Goal: Information Seeking & Learning: Learn about a topic

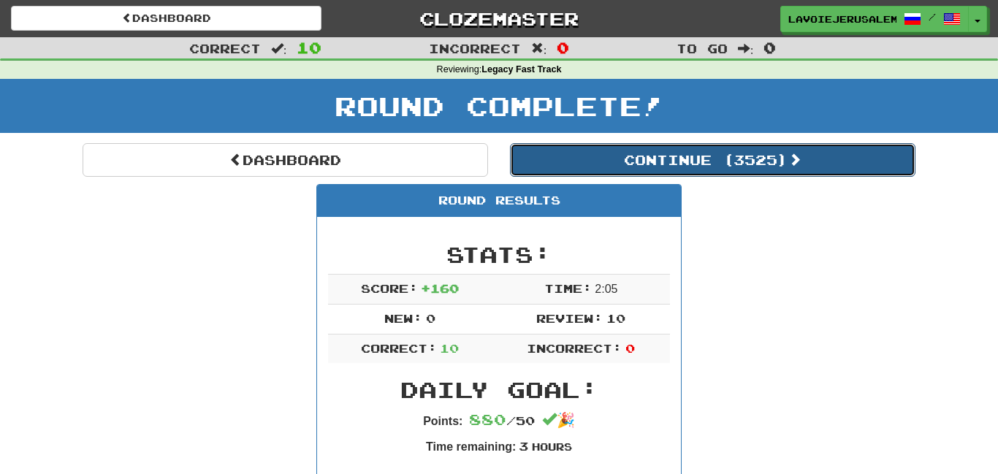
click at [699, 154] on button "Continue ( 3525 )" at bounding box center [713, 160] width 406 height 34
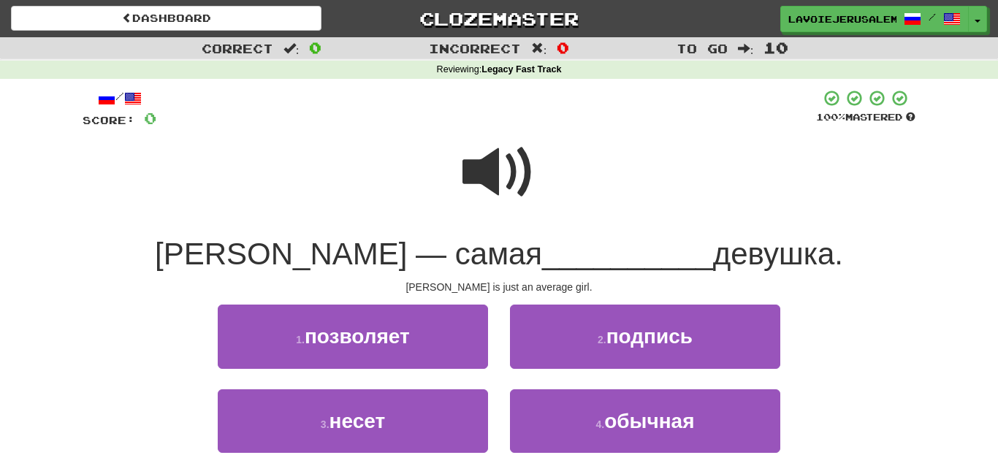
click at [509, 159] on span at bounding box center [499, 172] width 73 height 73
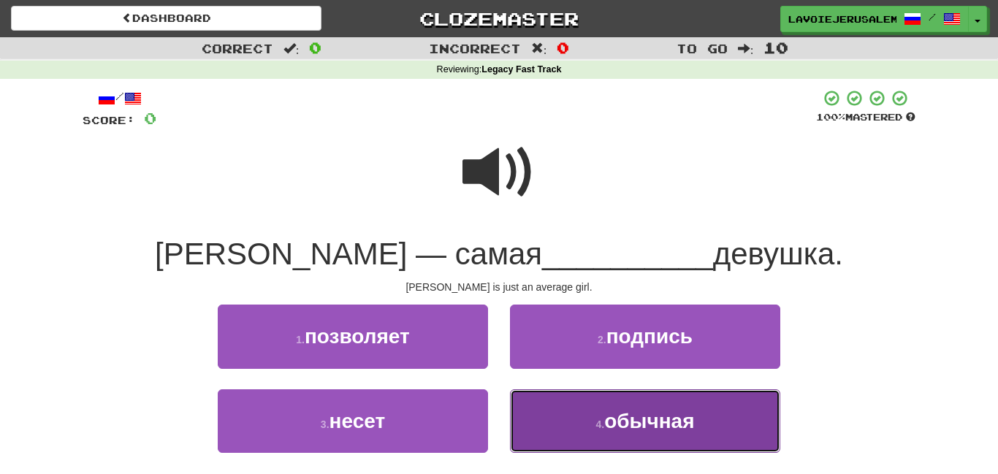
click at [635, 425] on span "обычная" at bounding box center [649, 421] width 90 height 23
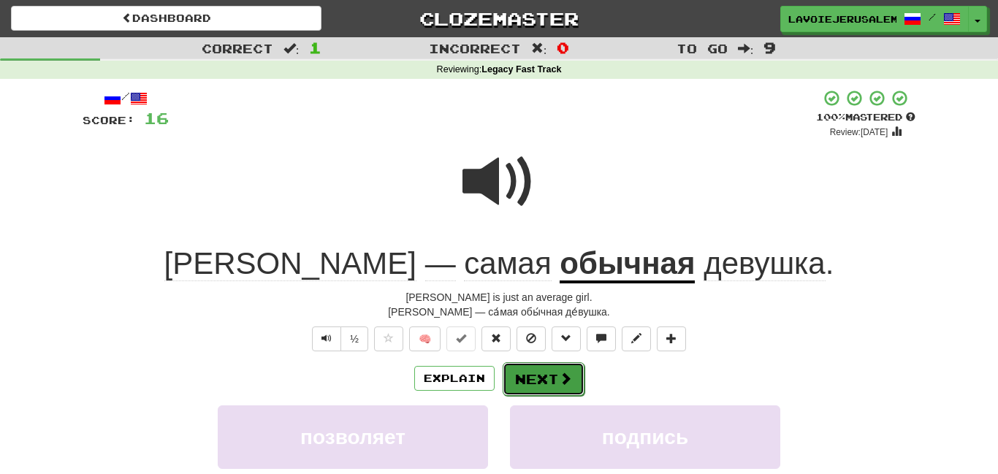
click at [577, 368] on button "Next" at bounding box center [544, 379] width 82 height 34
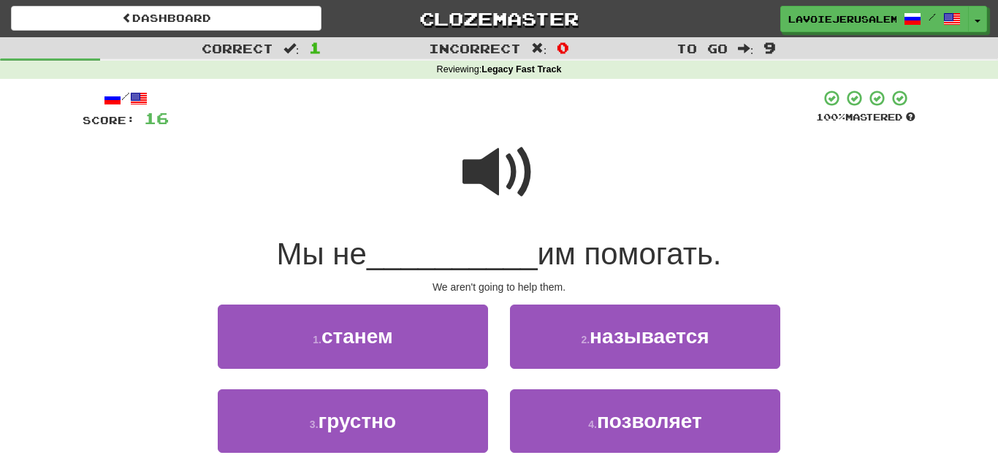
click at [480, 159] on span at bounding box center [499, 172] width 73 height 73
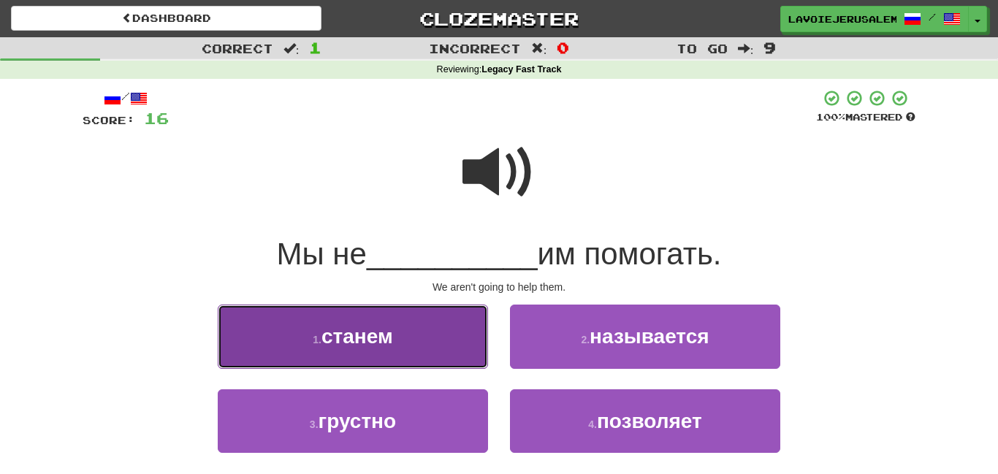
click at [434, 324] on button "1 . станем" at bounding box center [353, 337] width 270 height 64
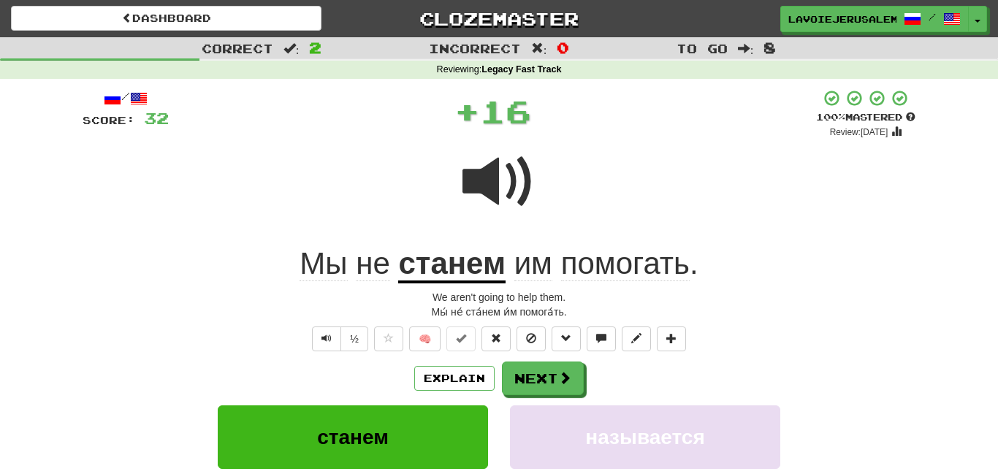
click at [430, 251] on u "станем" at bounding box center [451, 264] width 107 height 37
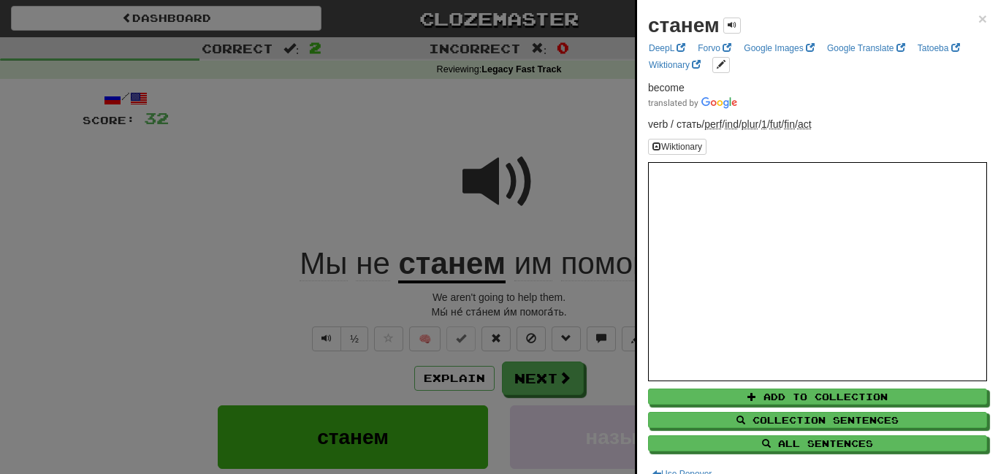
click at [430, 110] on div at bounding box center [499, 237] width 998 height 474
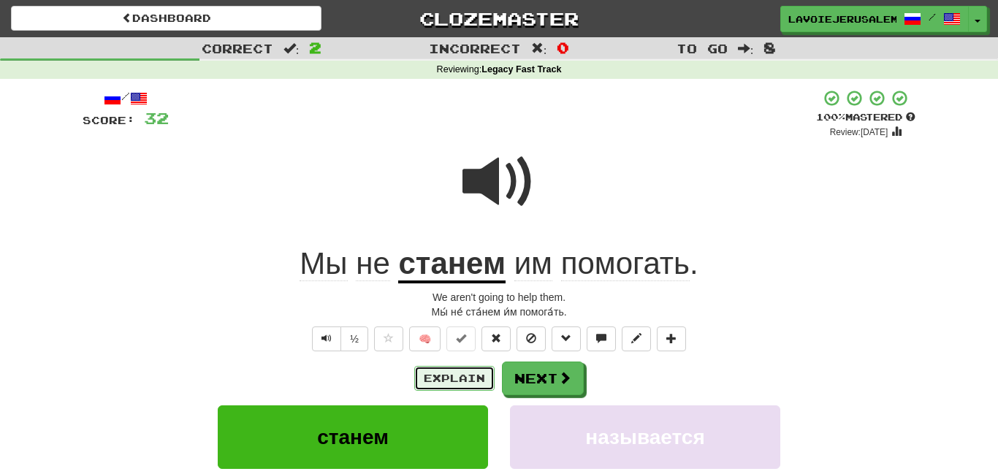
click at [449, 366] on button "Explain" at bounding box center [454, 378] width 80 height 25
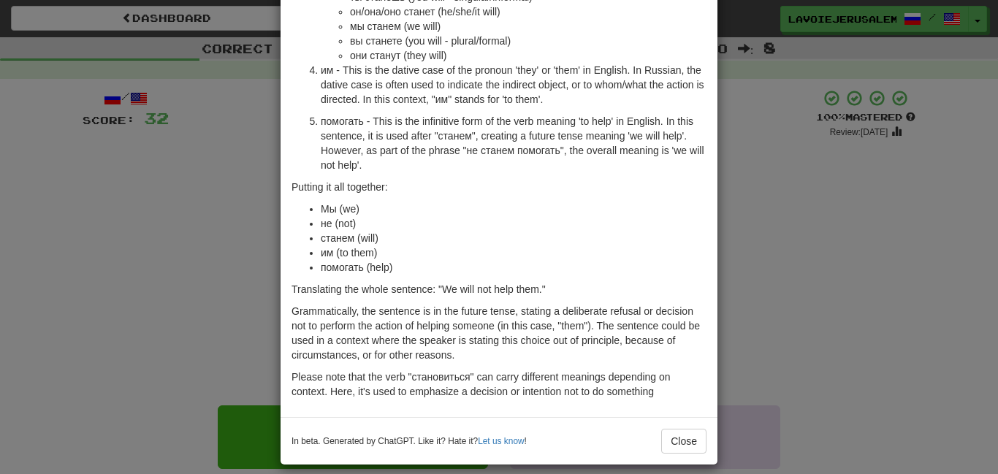
scroll to position [287, 0]
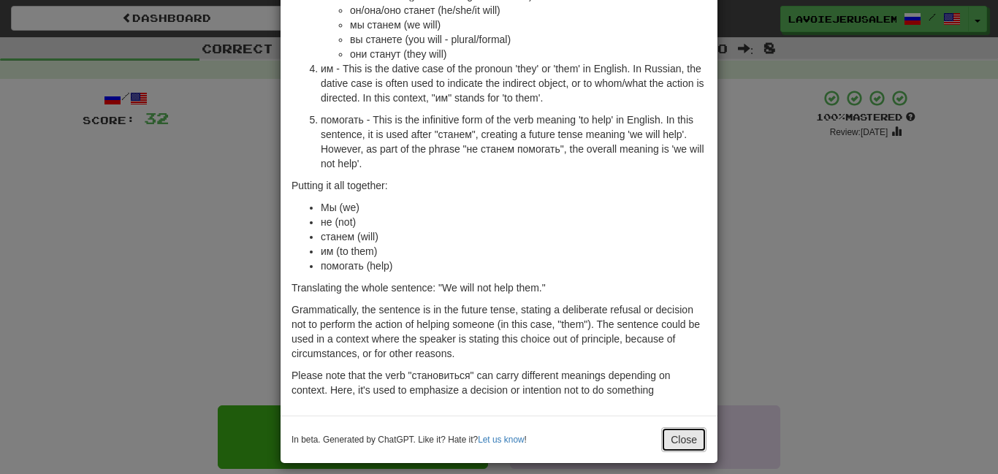
click at [667, 438] on button "Close" at bounding box center [683, 440] width 45 height 25
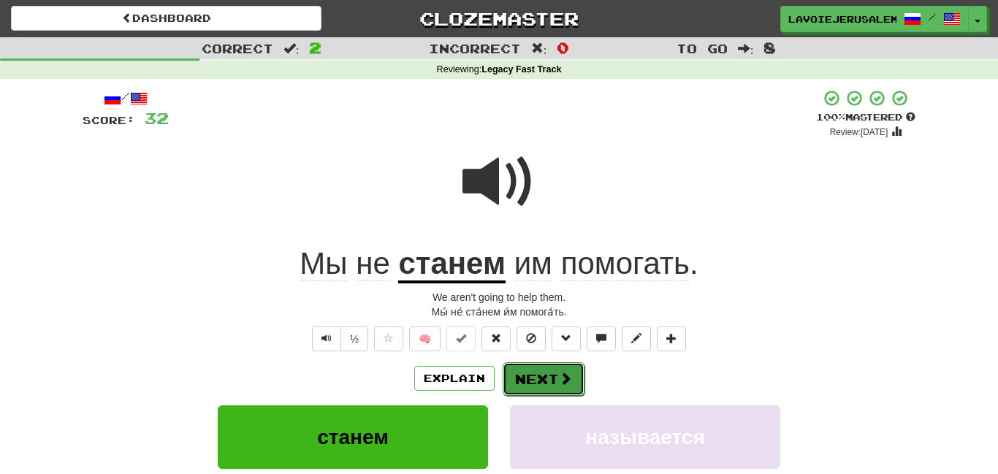
click at [545, 367] on button "Next" at bounding box center [544, 379] width 82 height 34
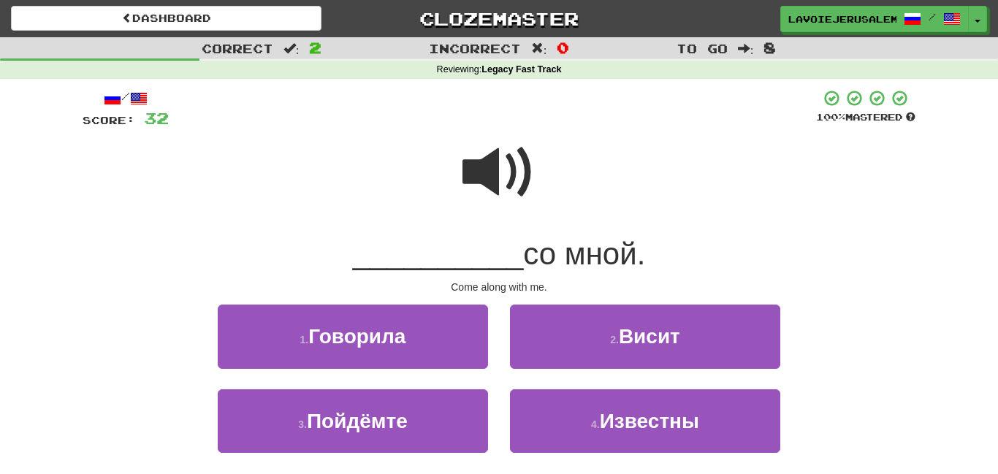
click at [493, 182] on span at bounding box center [499, 172] width 73 height 73
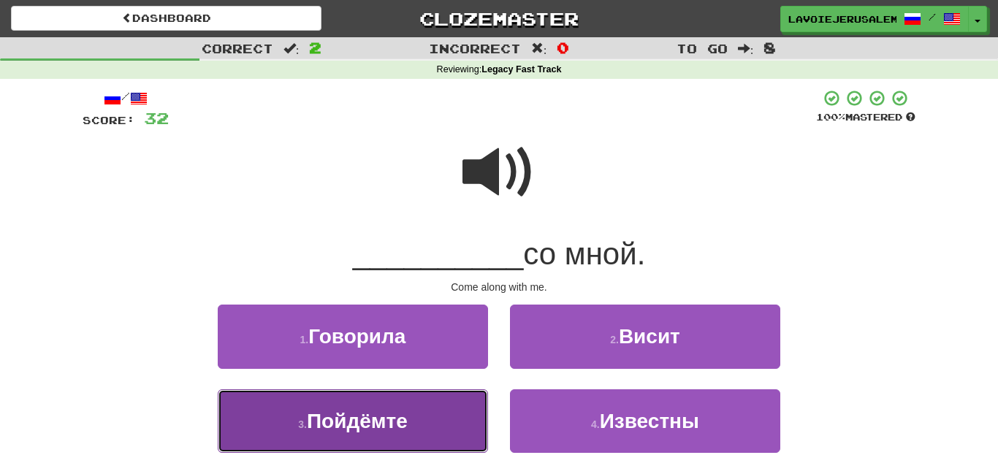
click at [426, 395] on button "3 . Пойдёмте" at bounding box center [353, 422] width 270 height 64
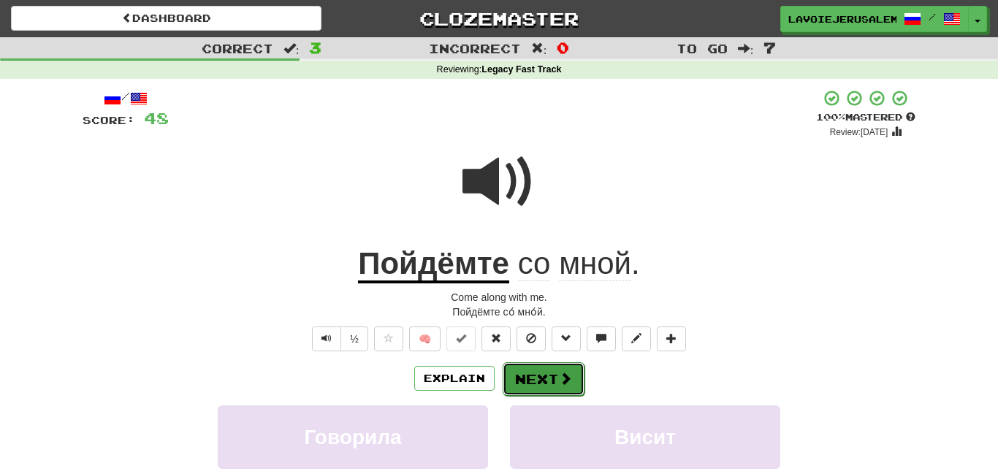
click at [519, 362] on button "Next" at bounding box center [544, 379] width 82 height 34
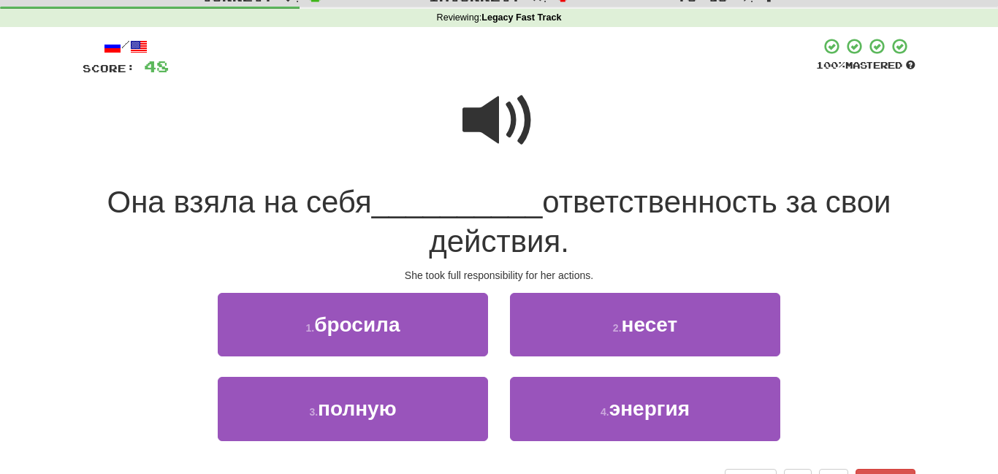
scroll to position [61, 0]
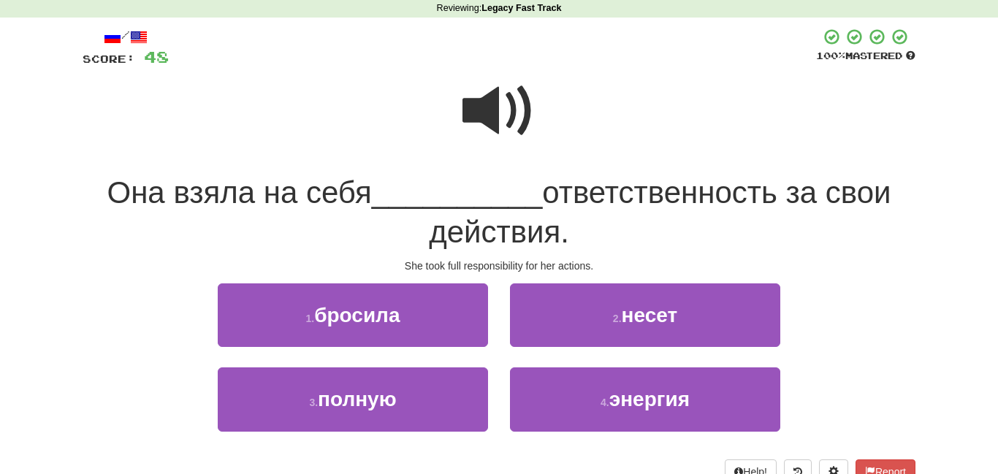
click at [488, 93] on span at bounding box center [499, 111] width 73 height 73
click at [485, 92] on span at bounding box center [499, 111] width 73 height 73
click at [486, 94] on span at bounding box center [499, 111] width 73 height 73
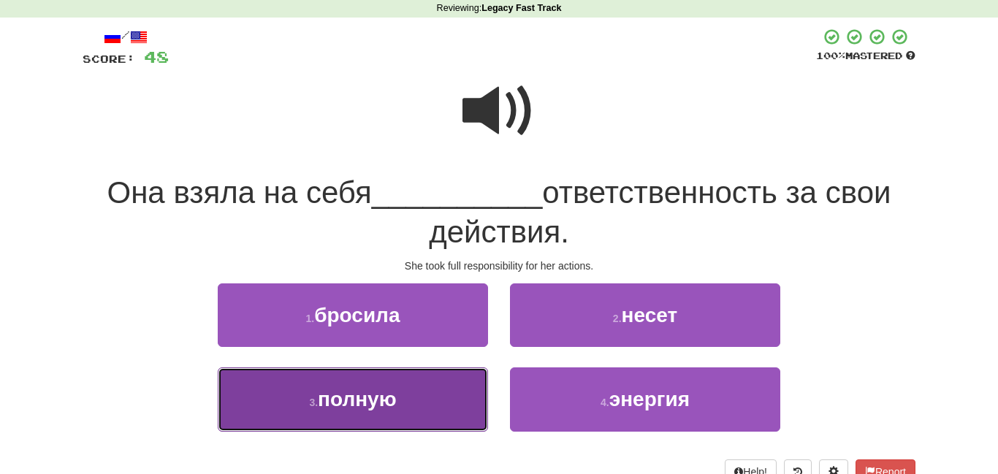
click at [423, 398] on button "3 . полную" at bounding box center [353, 400] width 270 height 64
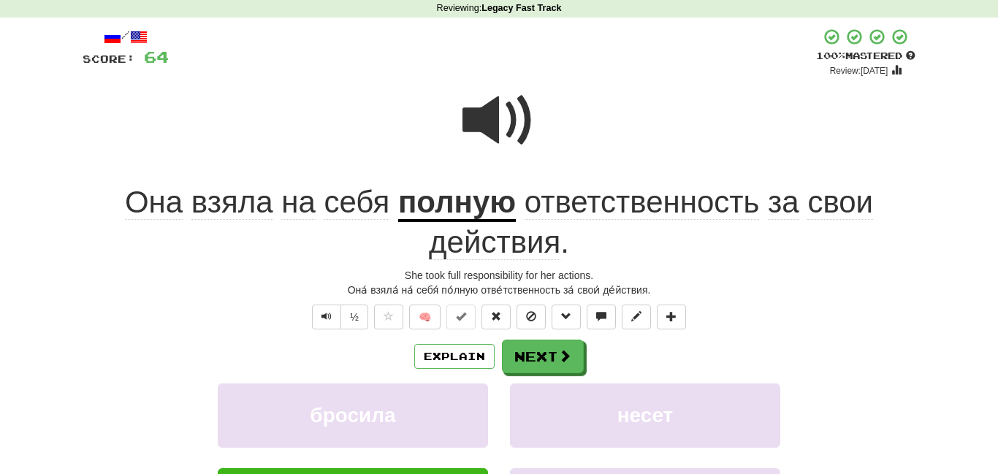
click at [501, 193] on u "полную" at bounding box center [457, 203] width 118 height 37
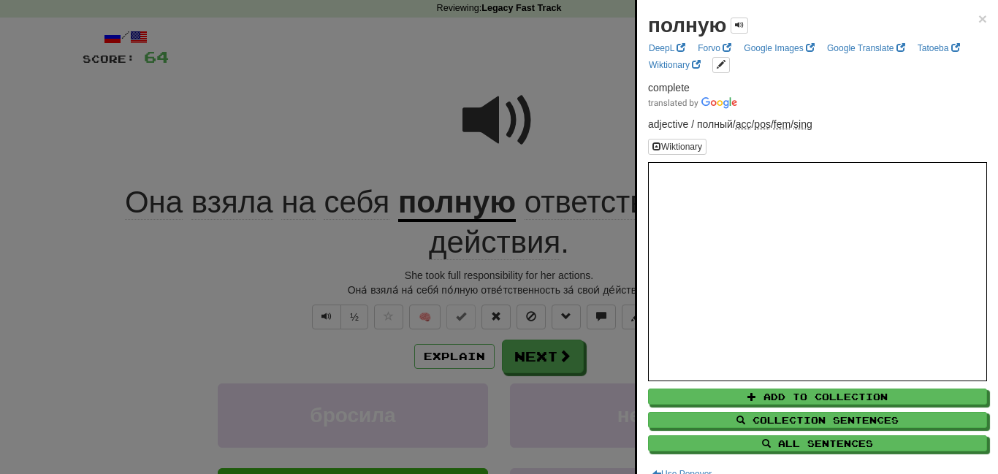
click at [392, 45] on div at bounding box center [499, 237] width 998 height 474
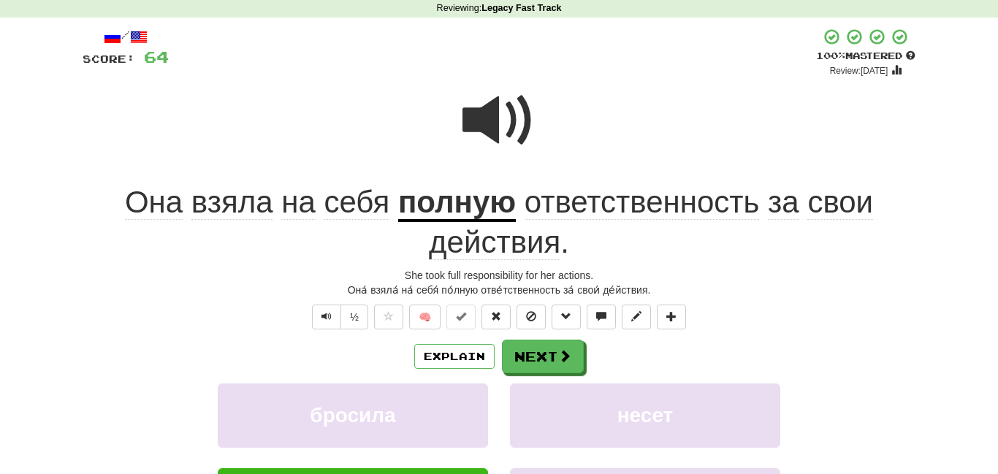
click at [672, 191] on span "ответственность" at bounding box center [642, 202] width 235 height 35
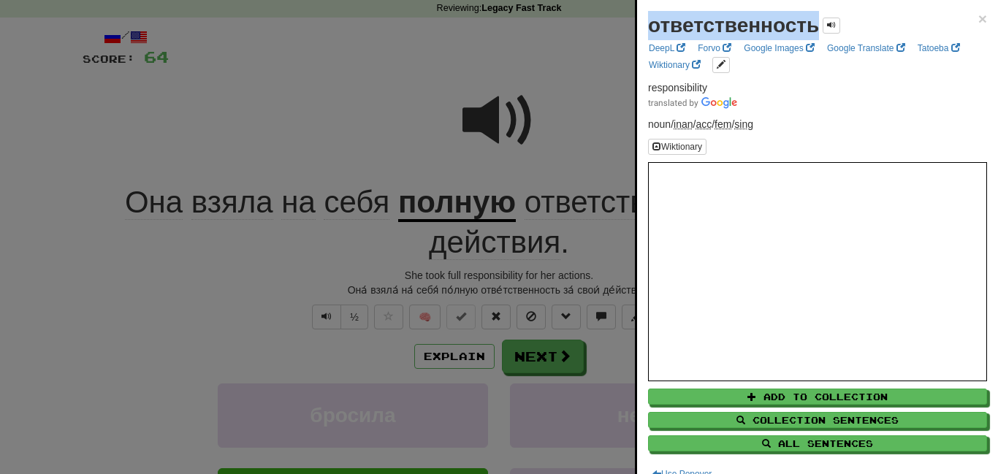
click at [832, 11] on div "ответственность" at bounding box center [744, 25] width 192 height 29
click at [840, 26] on button at bounding box center [832, 26] width 18 height 16
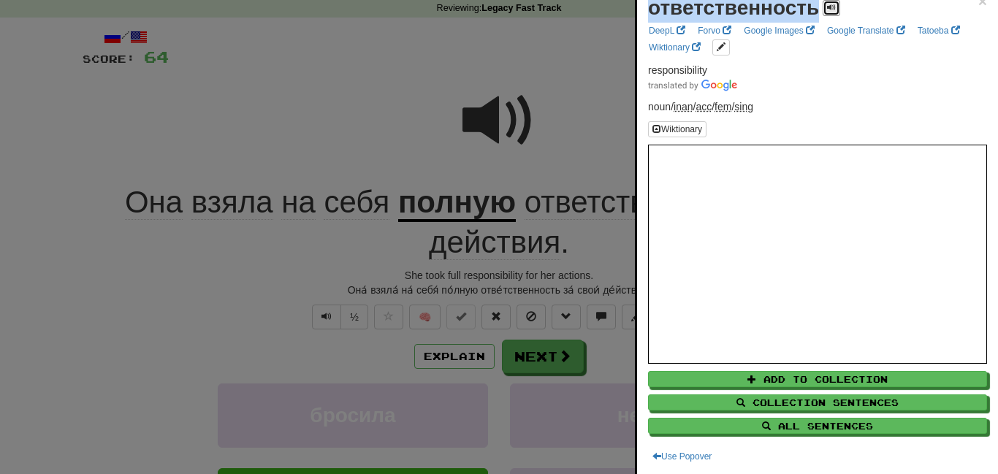
scroll to position [19, 0]
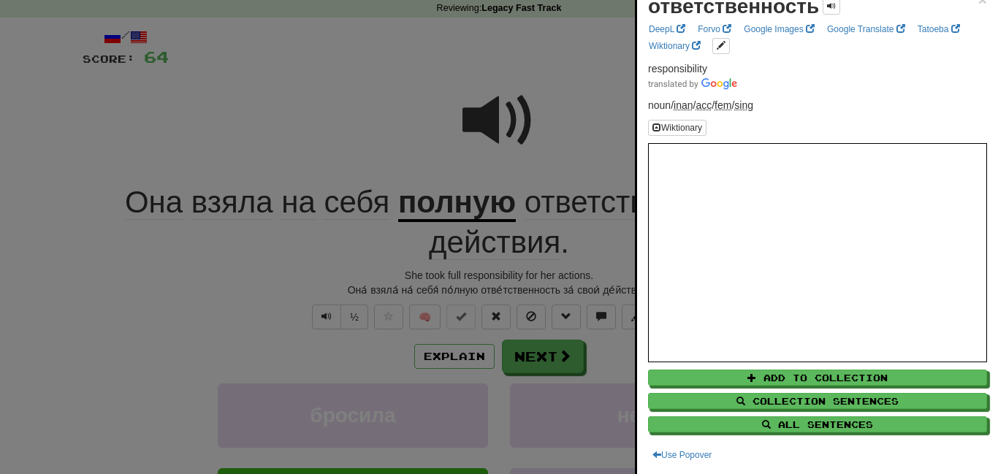
click at [670, 93] on div "ответственность × DeepL Forvo Google Images Google Translate Tatoeba Wiktionary…" at bounding box center [817, 227] width 361 height 493
click at [632, 89] on div at bounding box center [499, 237] width 998 height 474
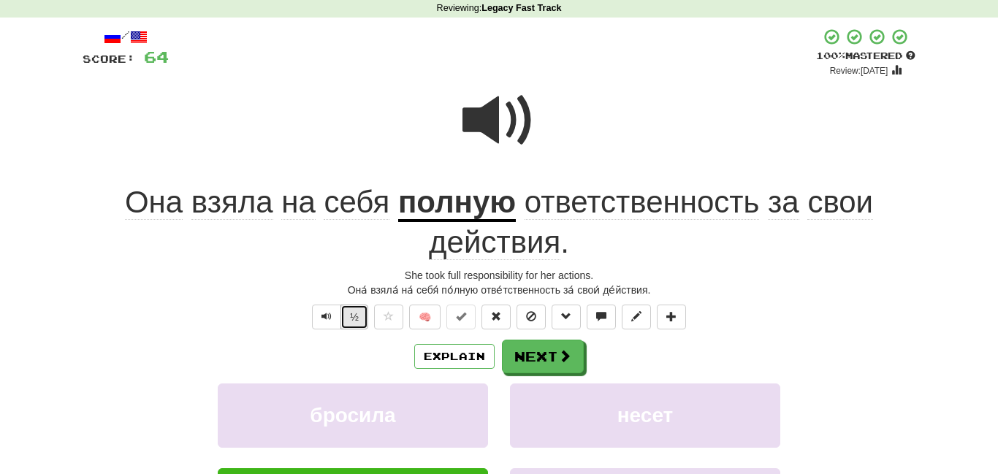
click at [355, 311] on button "½" at bounding box center [355, 317] width 28 height 25
click at [455, 226] on span "действия" at bounding box center [495, 242] width 132 height 35
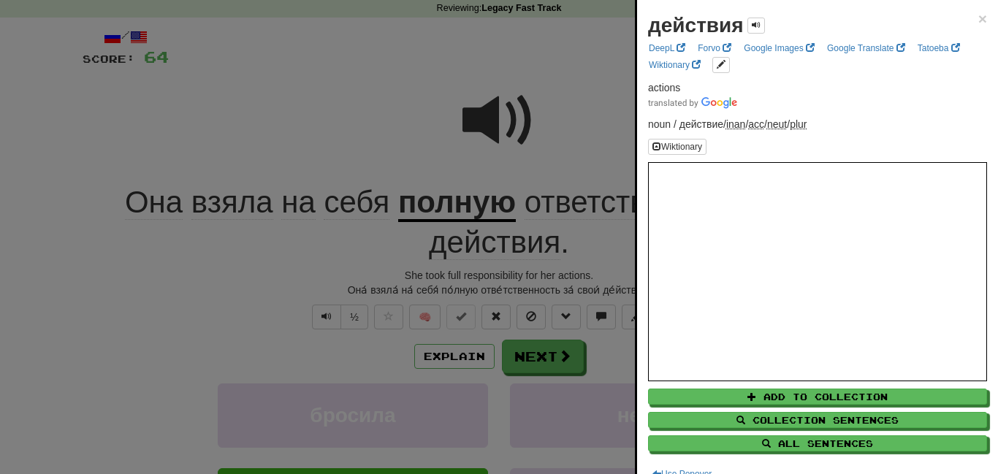
click at [411, 170] on div at bounding box center [499, 237] width 998 height 474
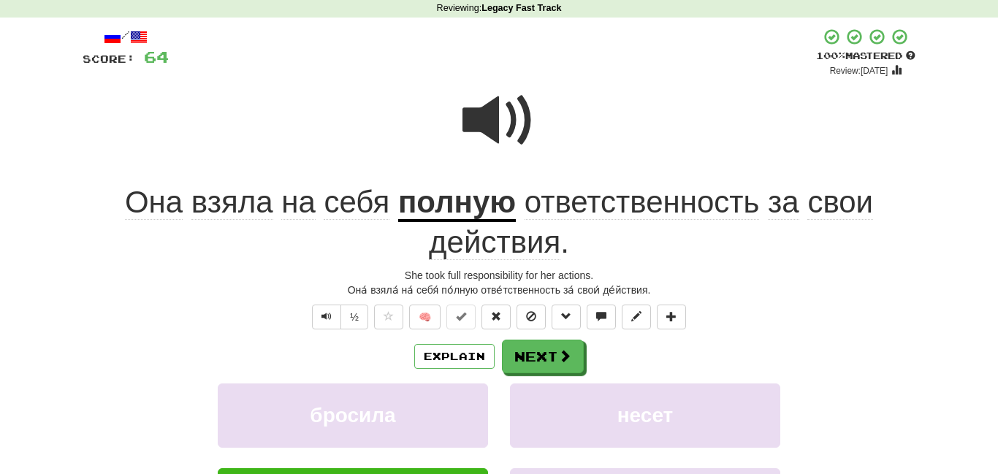
click at [281, 194] on span "взяла" at bounding box center [298, 202] width 34 height 35
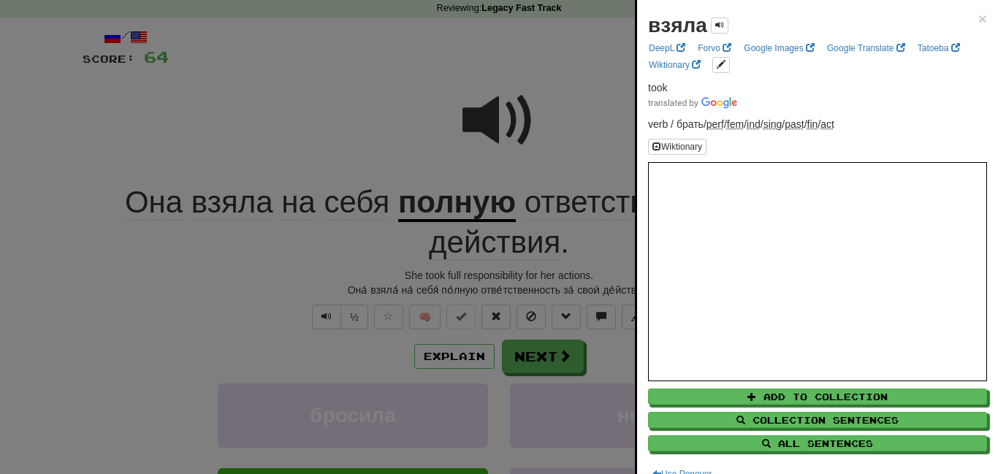
click at [410, 196] on div at bounding box center [499, 237] width 998 height 474
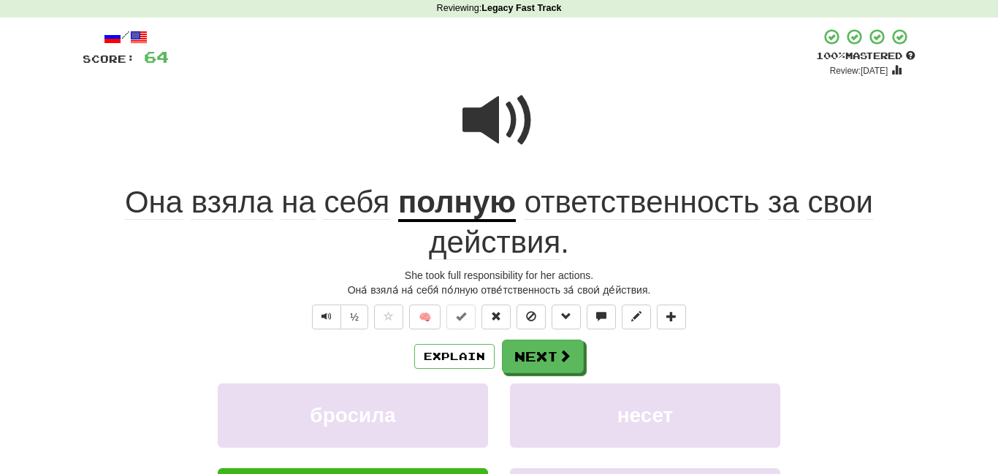
click at [410, 196] on u "полную" at bounding box center [457, 203] width 118 height 37
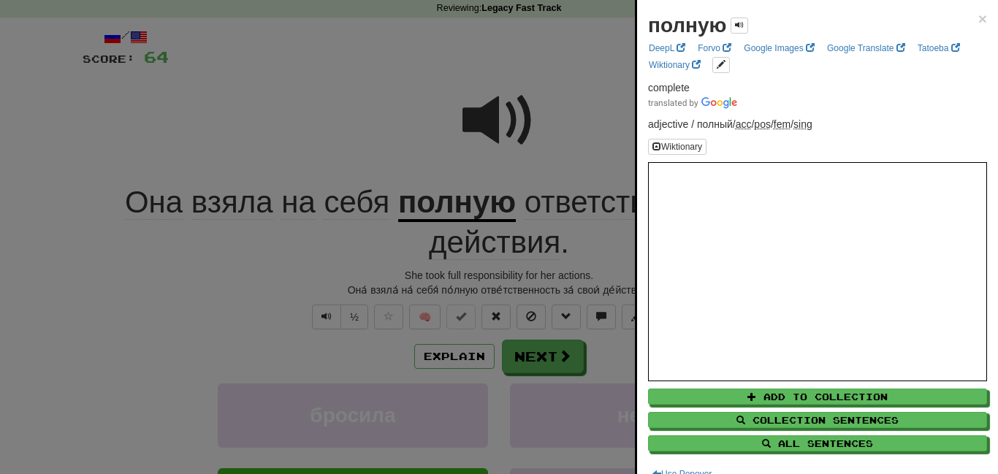
click at [398, 148] on div at bounding box center [499, 237] width 998 height 474
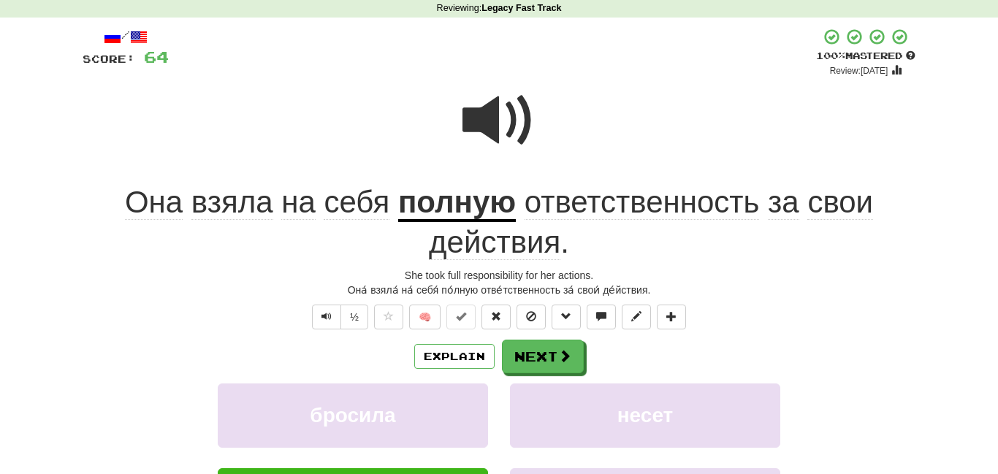
click at [629, 203] on span "ответственность" at bounding box center [642, 202] width 235 height 35
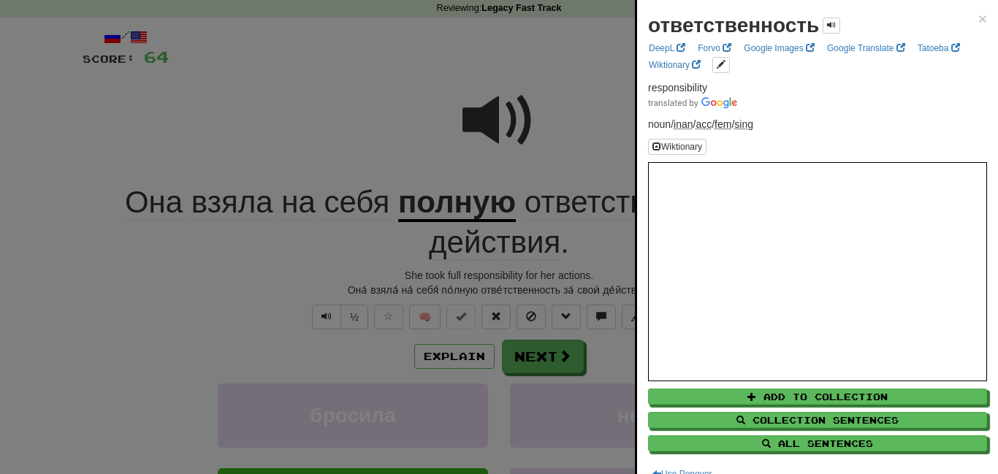
click at [317, 103] on div at bounding box center [499, 237] width 998 height 474
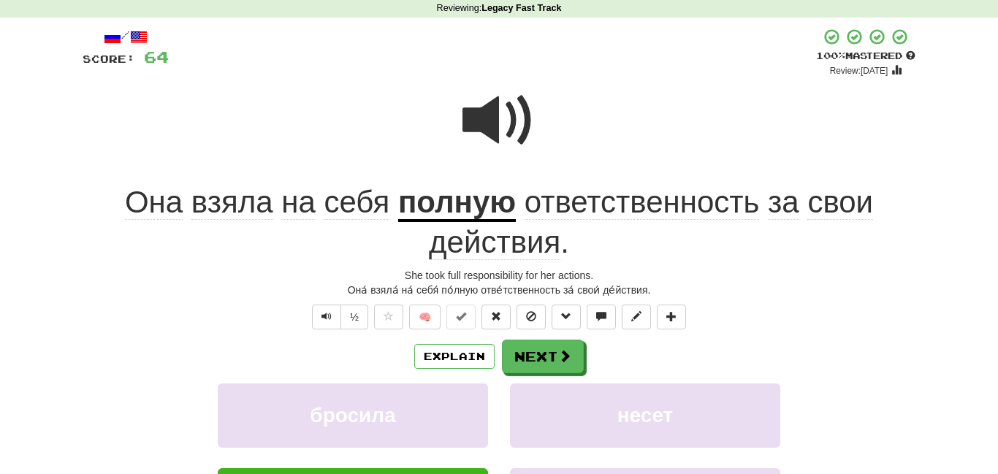
click at [498, 230] on span "действия" at bounding box center [495, 242] width 132 height 35
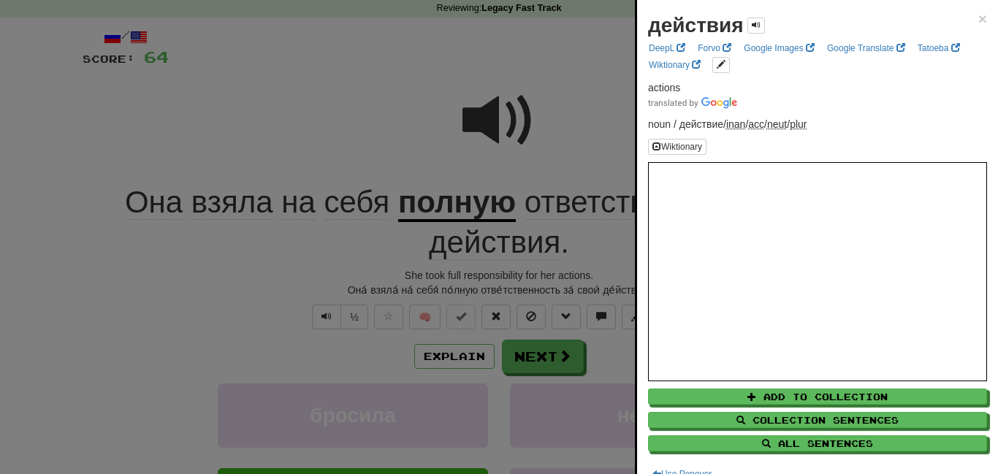
click at [470, 79] on div at bounding box center [499, 237] width 998 height 474
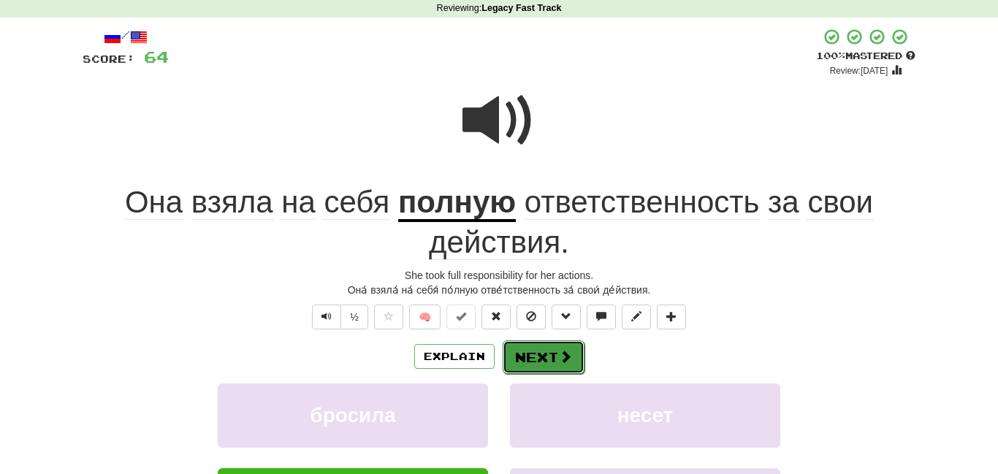
click at [567, 351] on span at bounding box center [565, 356] width 13 height 13
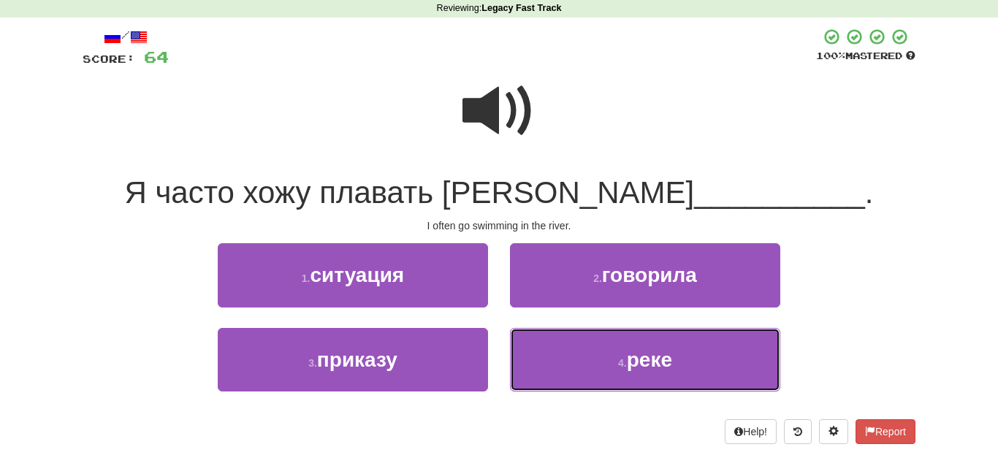
click at [567, 351] on button "4 . реке" at bounding box center [645, 360] width 270 height 64
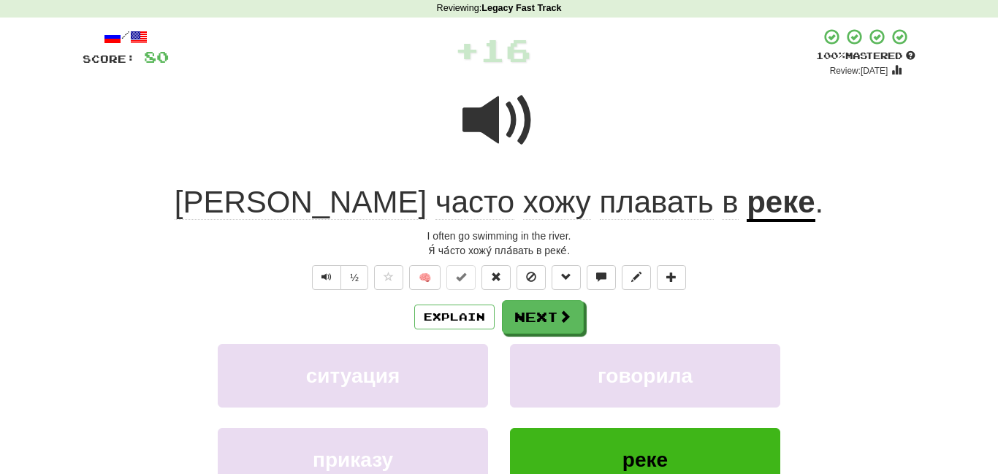
click at [747, 196] on u "реке" at bounding box center [781, 203] width 68 height 37
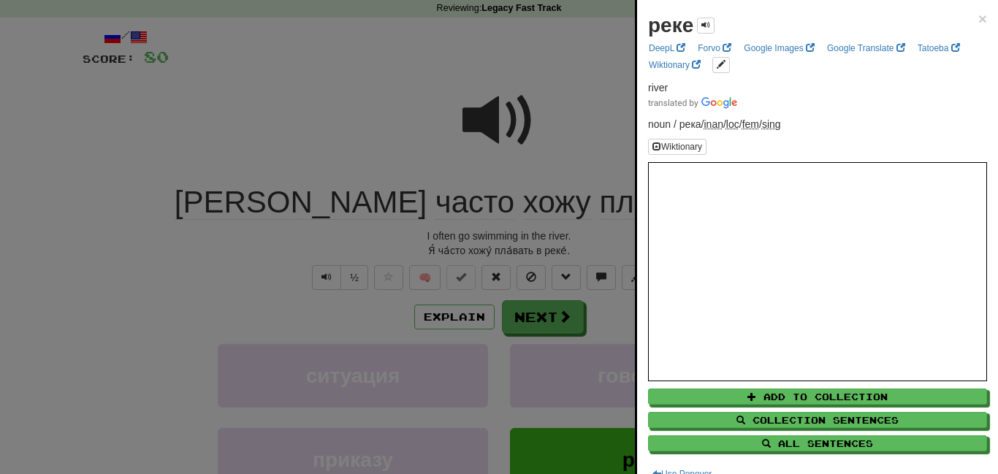
click at [633, 108] on div at bounding box center [499, 237] width 998 height 474
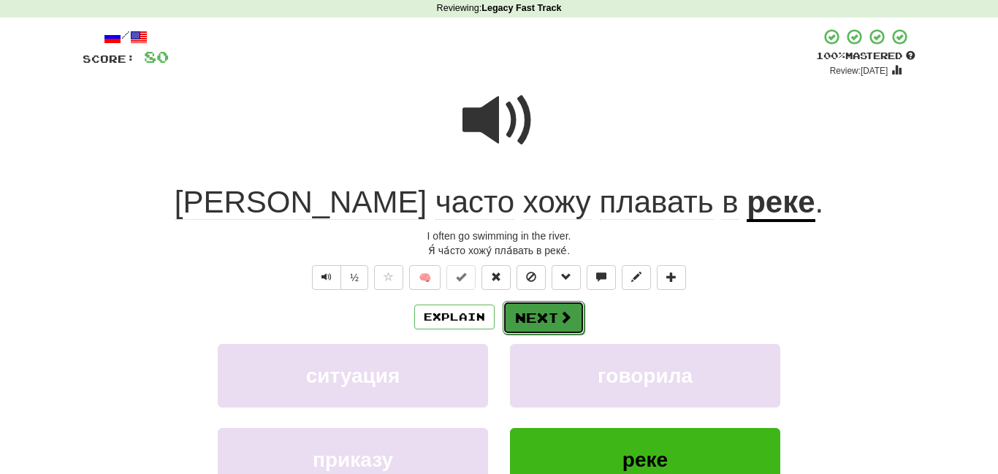
click at [531, 304] on button "Next" at bounding box center [544, 318] width 82 height 34
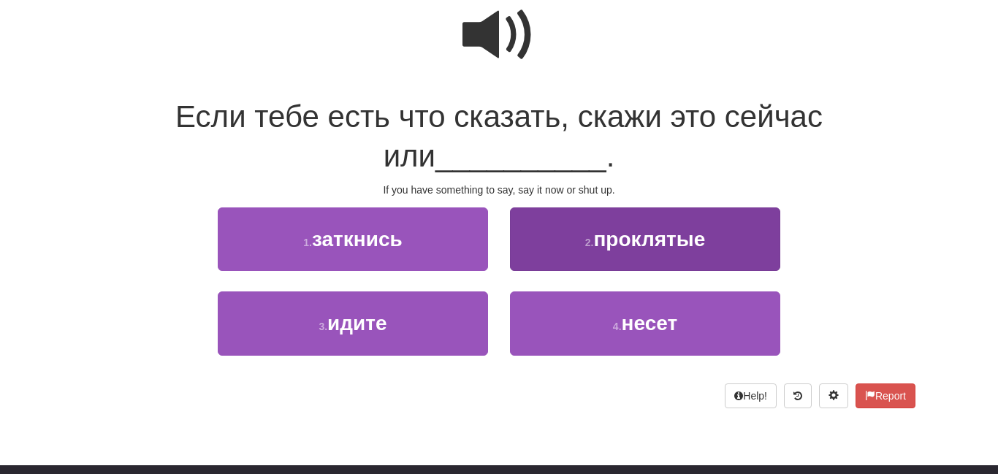
scroll to position [145, 0]
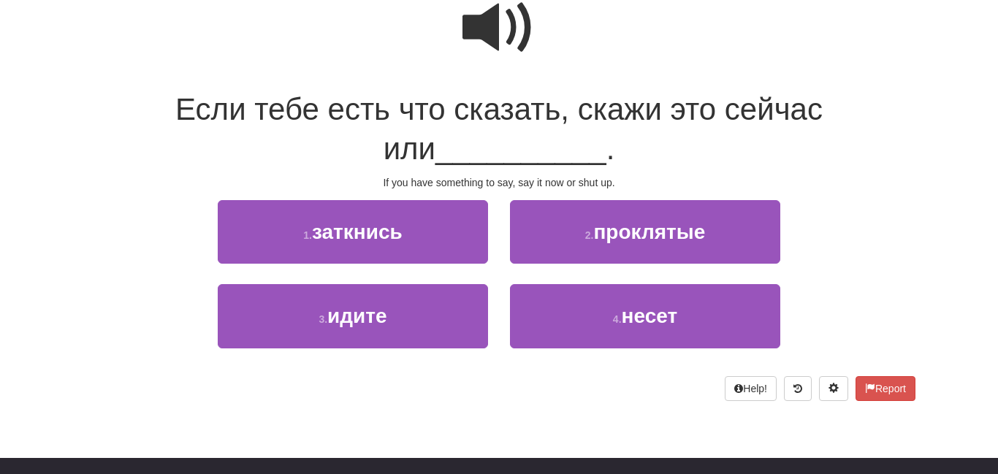
click at [471, 29] on span at bounding box center [499, 27] width 73 height 73
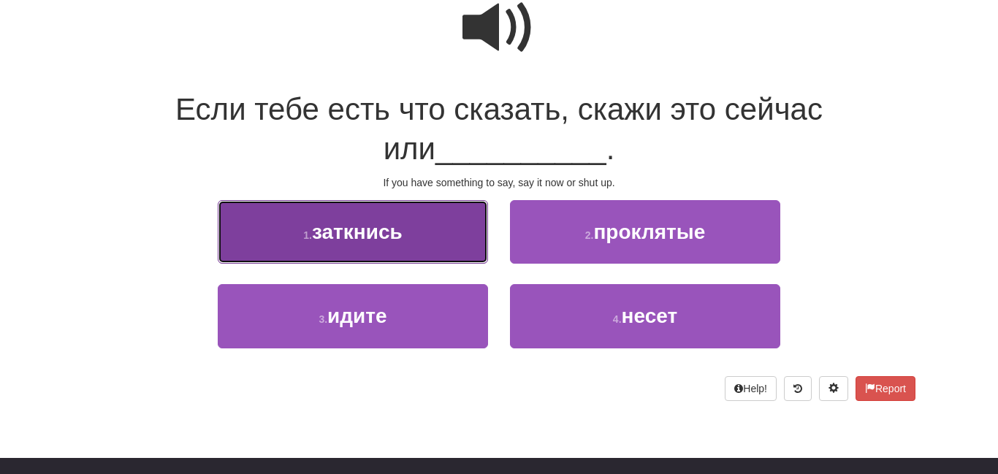
click at [414, 208] on button "1 . заткнись" at bounding box center [353, 232] width 270 height 64
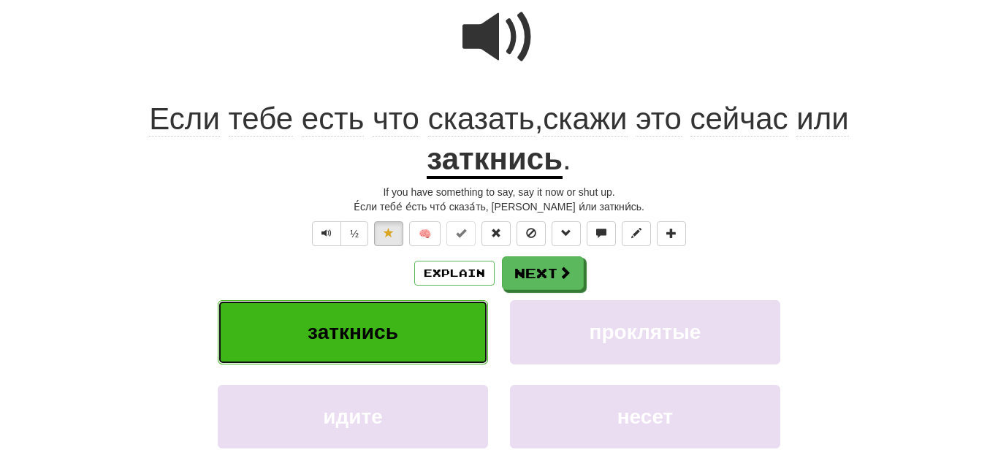
scroll to position [153, 0]
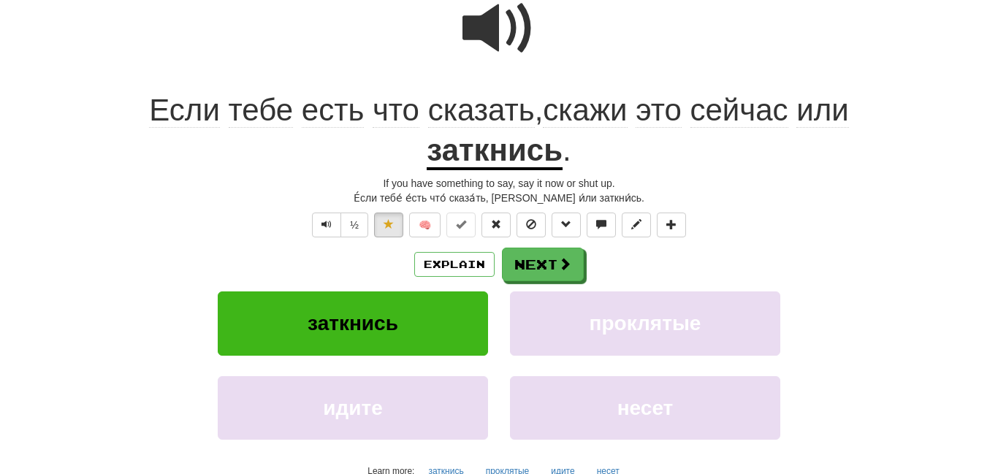
click at [485, 138] on u "заткнись" at bounding box center [495, 151] width 136 height 37
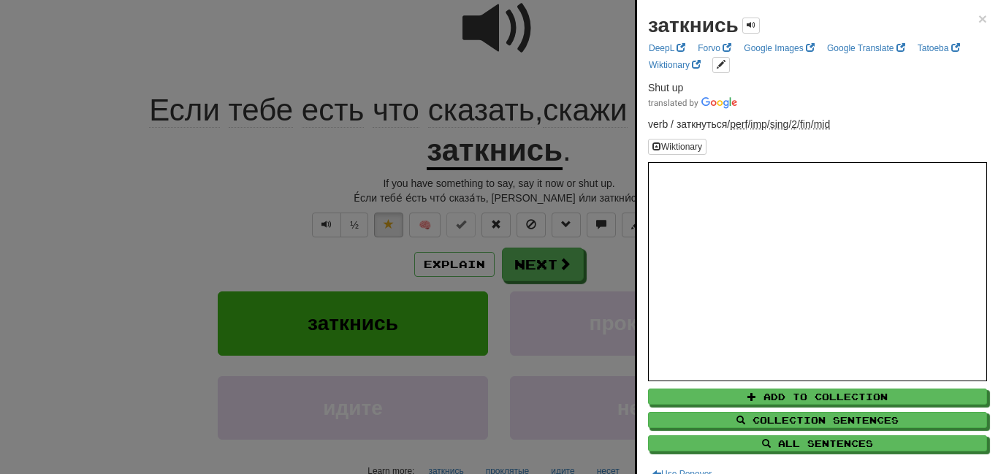
click at [517, 68] on div at bounding box center [499, 237] width 998 height 474
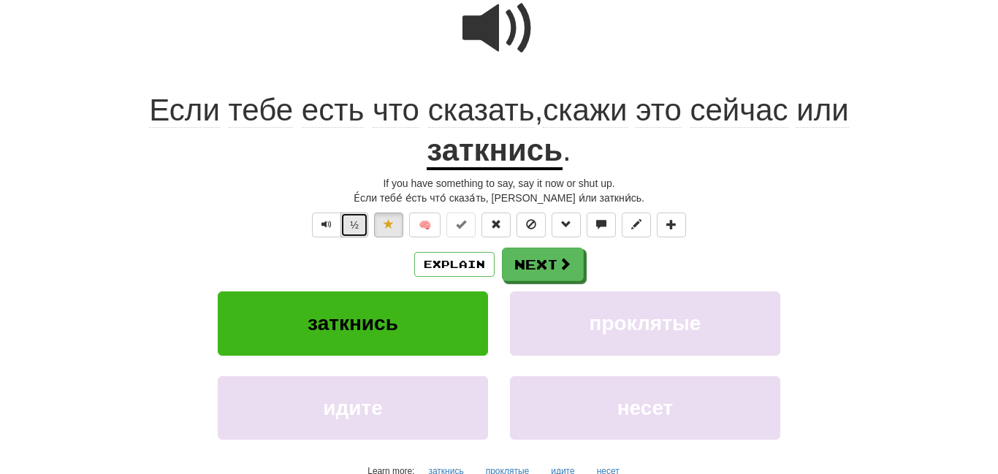
click at [354, 213] on button "½" at bounding box center [355, 225] width 28 height 25
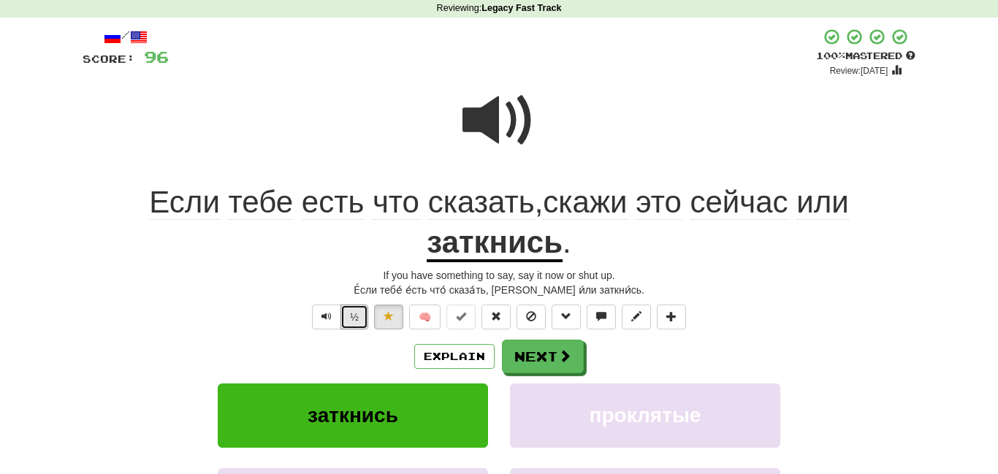
scroll to position [0, 0]
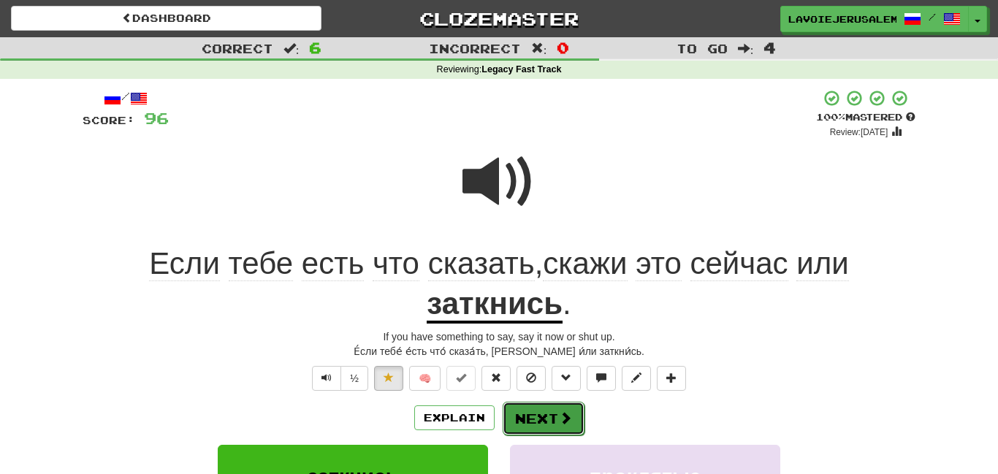
click at [546, 417] on button "Next" at bounding box center [544, 419] width 82 height 34
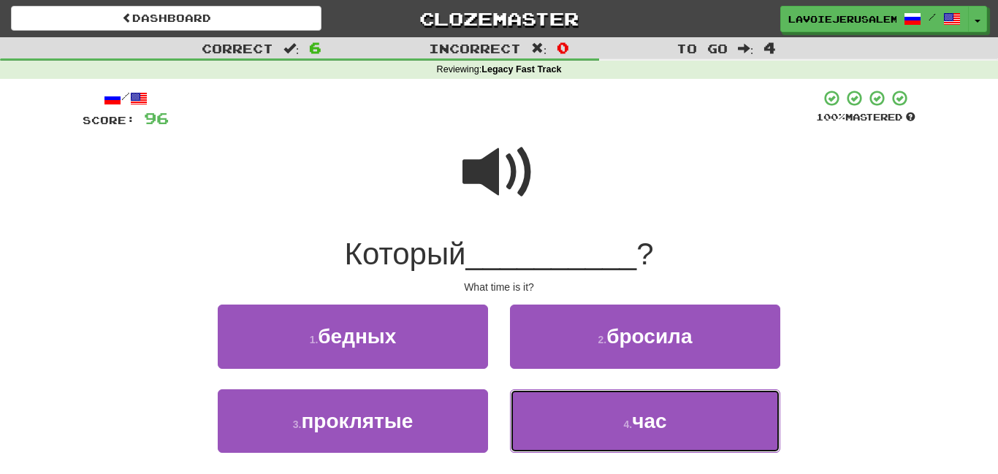
click at [546, 417] on button "4 . час" at bounding box center [645, 422] width 270 height 64
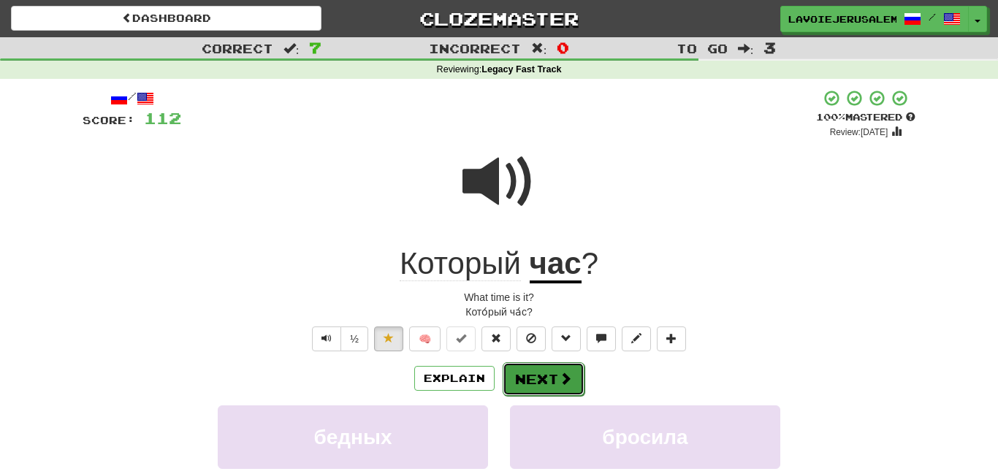
click at [559, 376] on span at bounding box center [565, 378] width 13 height 13
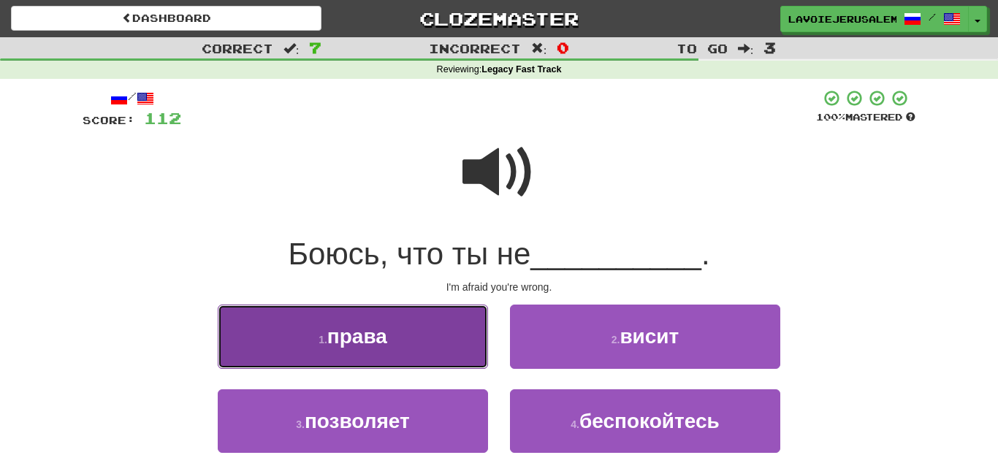
click at [437, 339] on button "1 . права" at bounding box center [353, 337] width 270 height 64
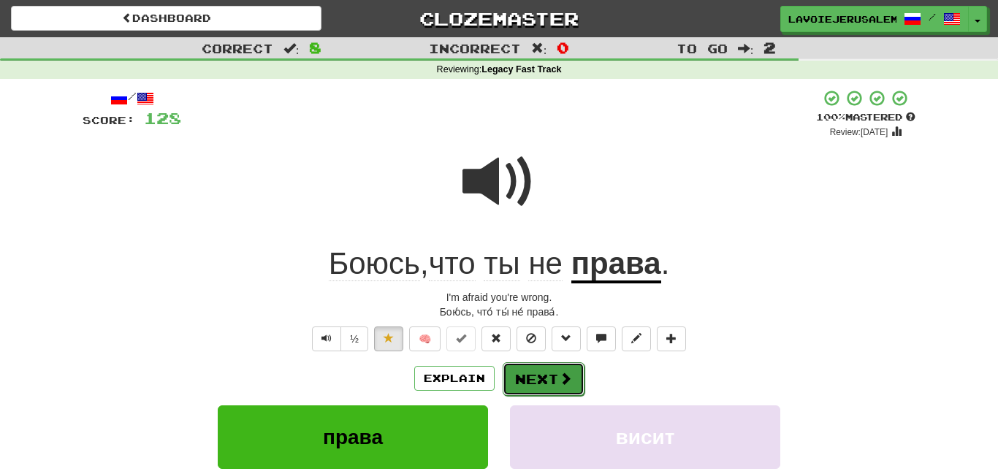
click at [528, 371] on button "Next" at bounding box center [544, 379] width 82 height 34
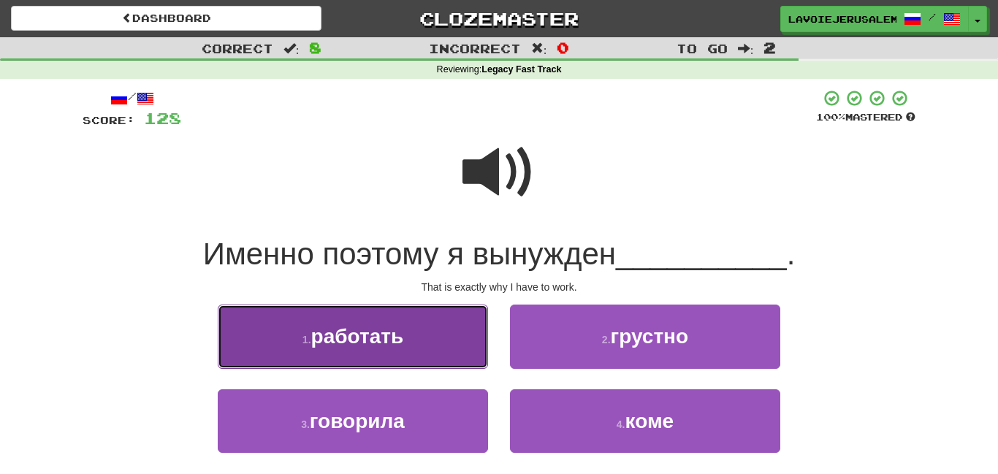
click at [448, 332] on button "1 . работать" at bounding box center [353, 337] width 270 height 64
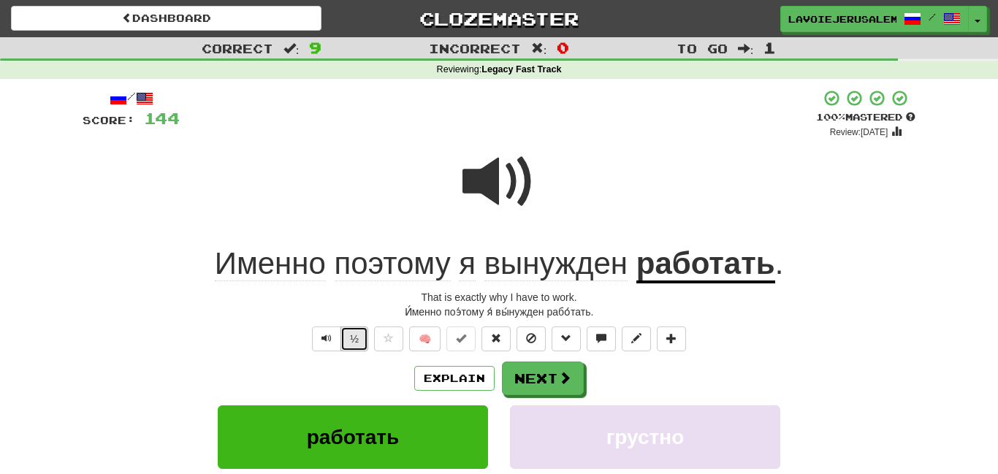
click at [348, 328] on button "½" at bounding box center [355, 339] width 28 height 25
click at [520, 373] on button "Next" at bounding box center [544, 379] width 82 height 34
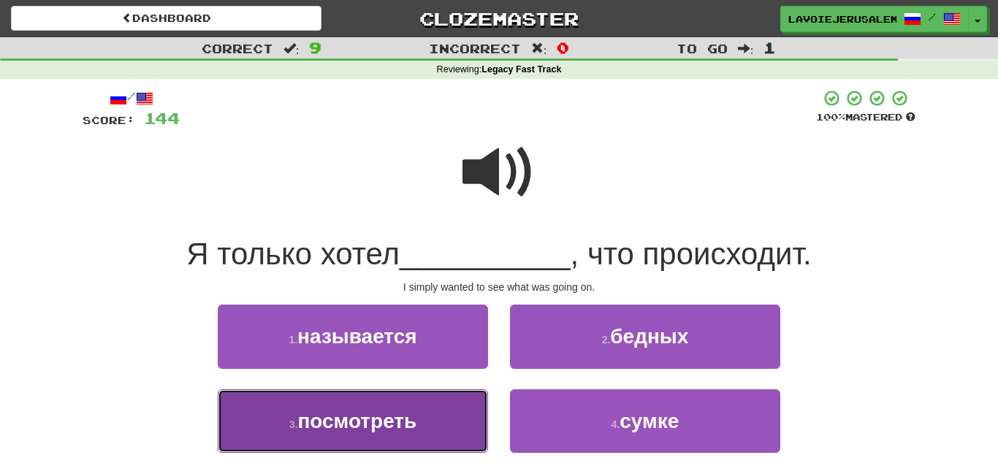
click at [482, 410] on button "3 . посмотреть" at bounding box center [353, 422] width 270 height 64
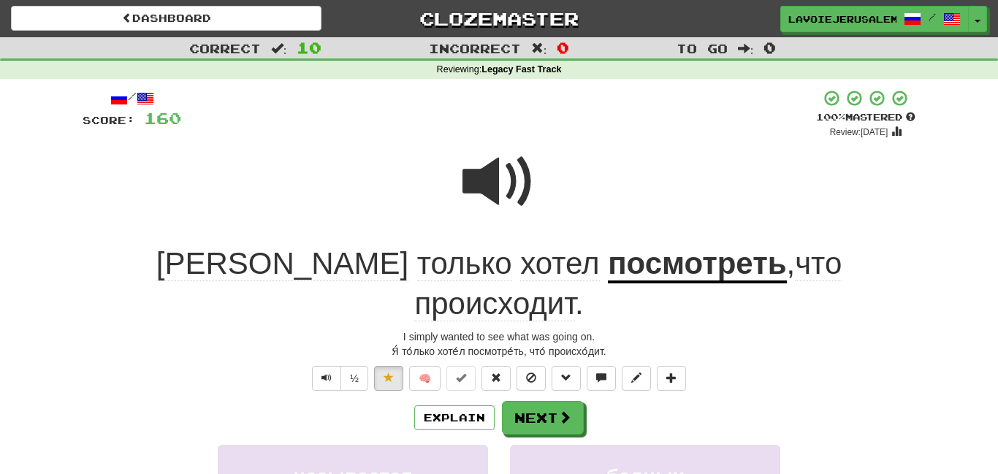
click at [574, 286] on span "происходит" at bounding box center [494, 303] width 160 height 35
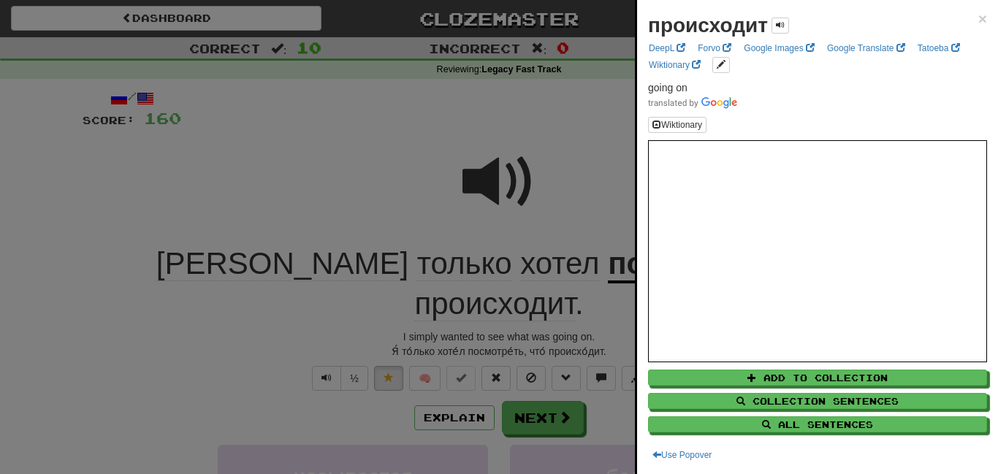
click at [614, 175] on div at bounding box center [499, 237] width 998 height 474
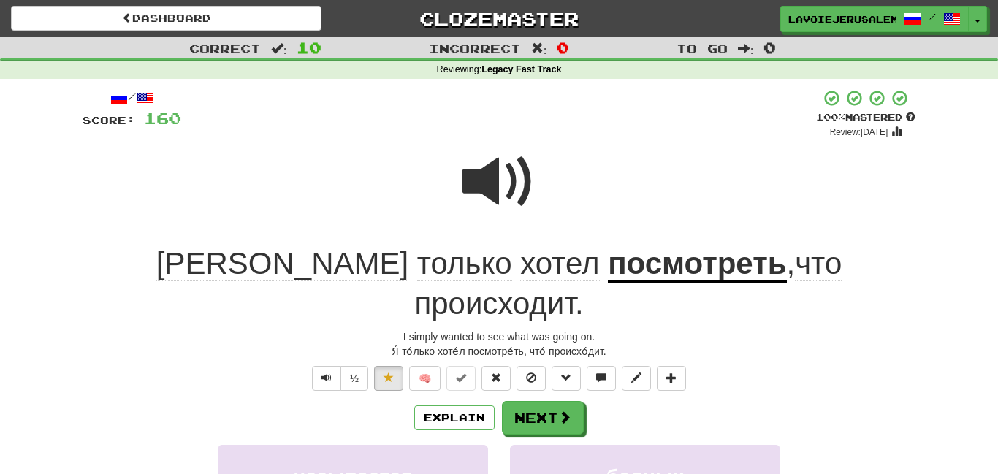
click at [608, 262] on u "посмотреть" at bounding box center [697, 264] width 178 height 37
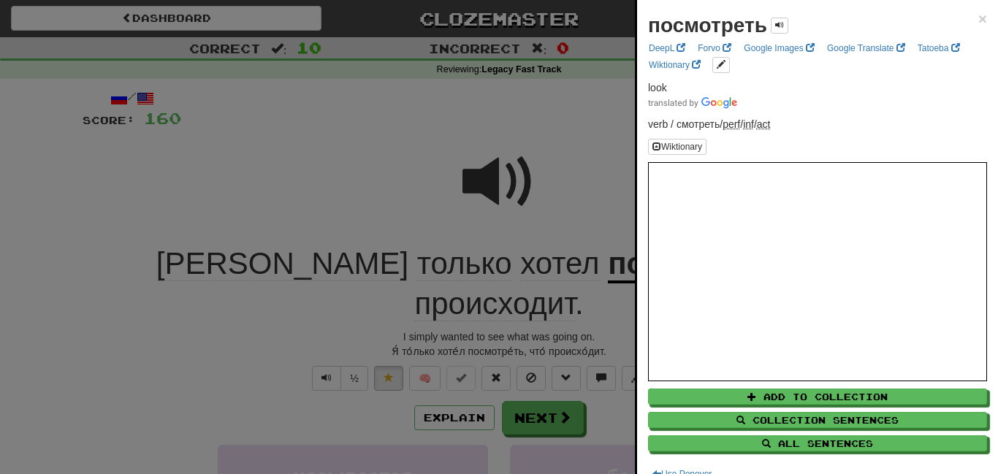
click at [403, 162] on div at bounding box center [499, 237] width 998 height 474
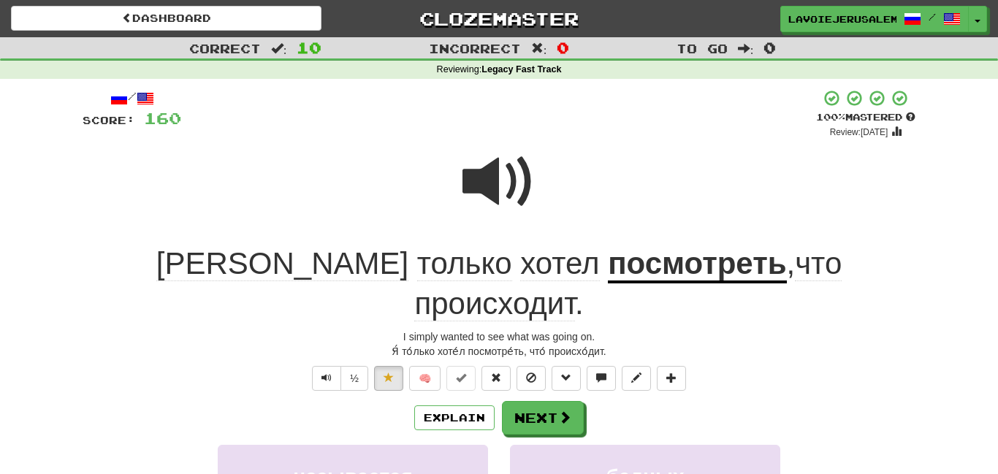
click at [520, 254] on span "только" at bounding box center [559, 263] width 79 height 35
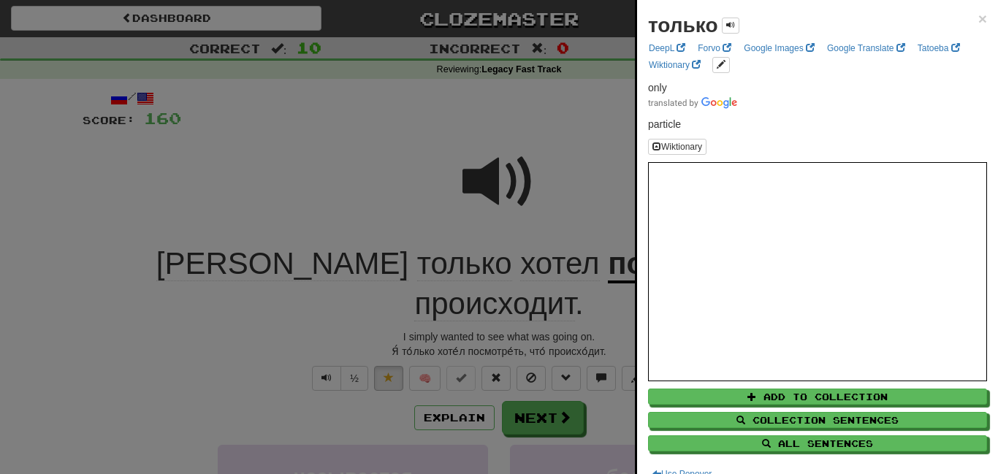
click at [284, 174] on div at bounding box center [499, 237] width 998 height 474
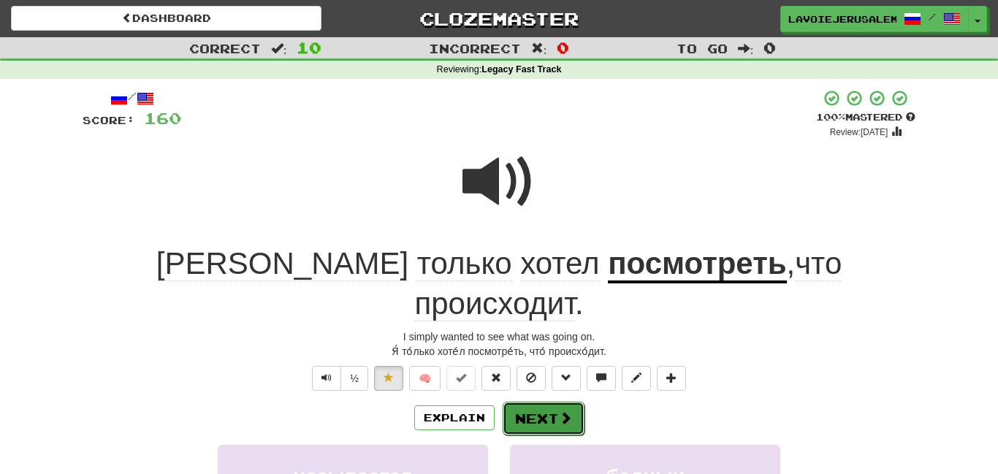
click at [540, 402] on button "Next" at bounding box center [544, 419] width 82 height 34
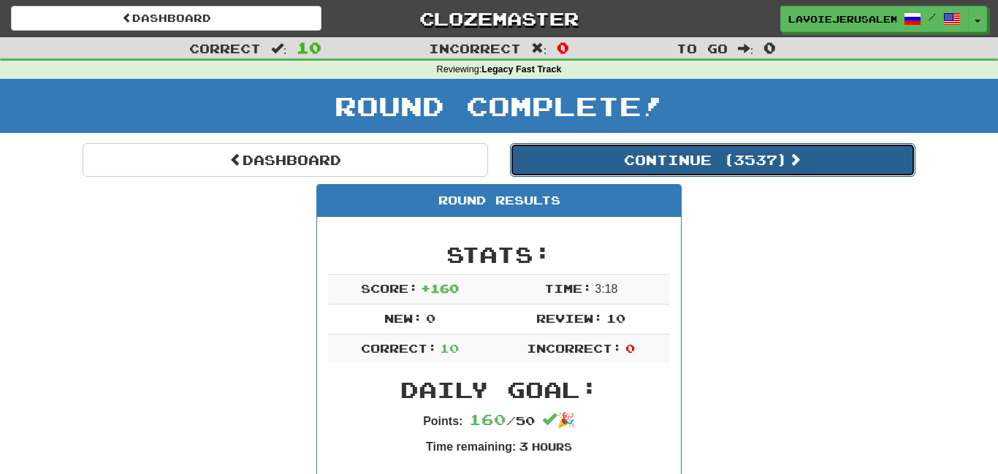
click at [663, 149] on button "Continue ( 3537 )" at bounding box center [713, 160] width 406 height 34
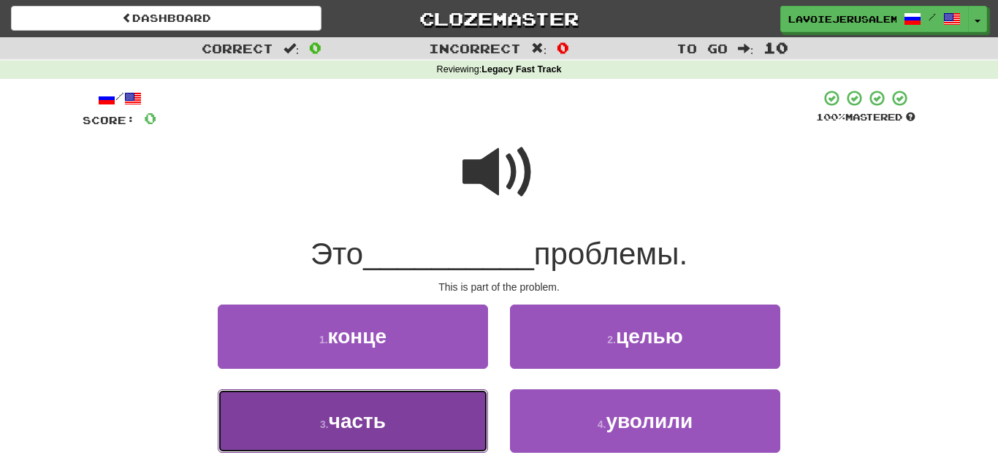
click at [428, 436] on button "3 . часть" at bounding box center [353, 422] width 270 height 64
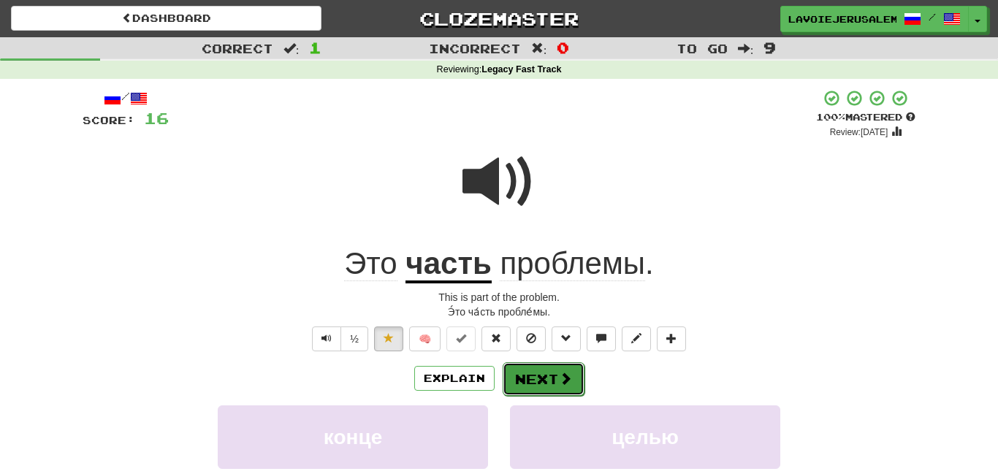
click at [533, 371] on button "Next" at bounding box center [544, 379] width 82 height 34
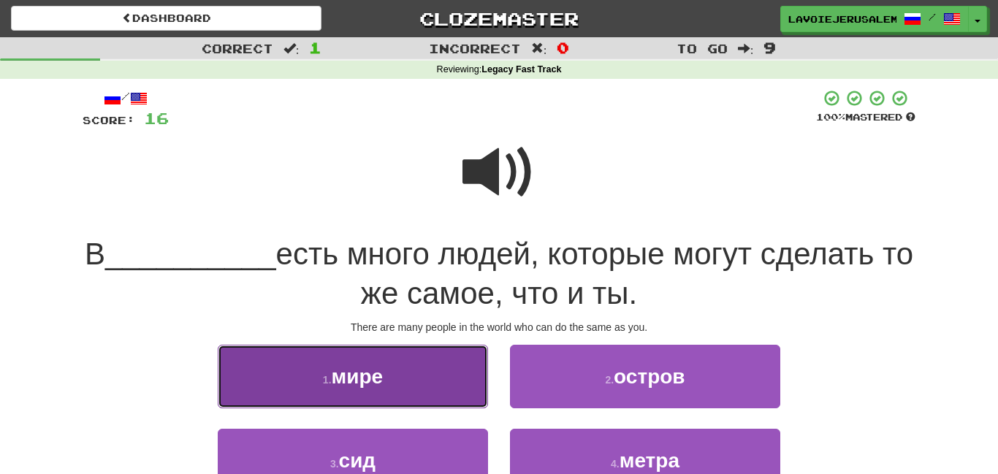
click at [433, 381] on button "1 . мире" at bounding box center [353, 377] width 270 height 64
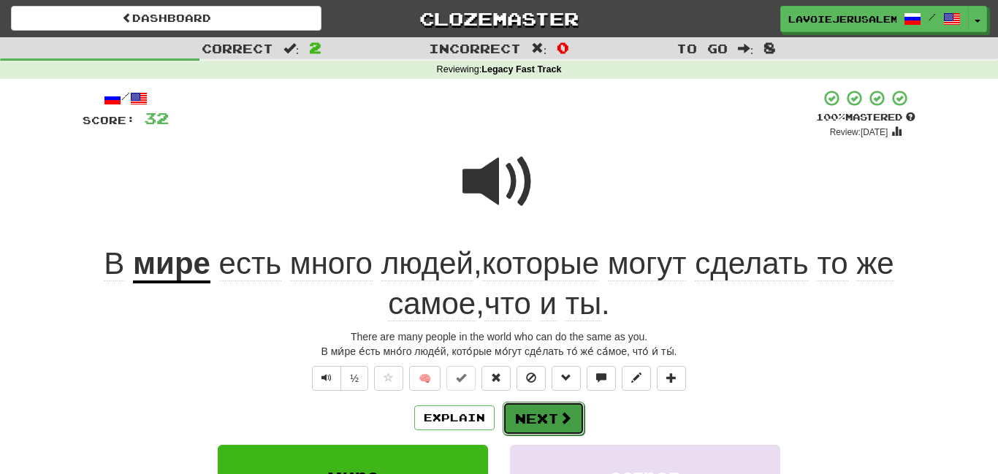
click at [508, 402] on button "Next" at bounding box center [544, 419] width 82 height 34
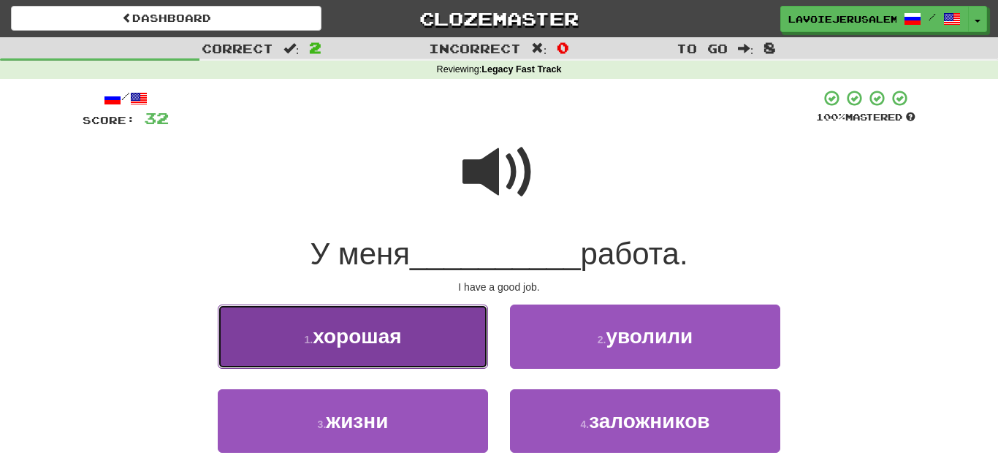
click at [465, 354] on button "1 . хорошая" at bounding box center [353, 337] width 270 height 64
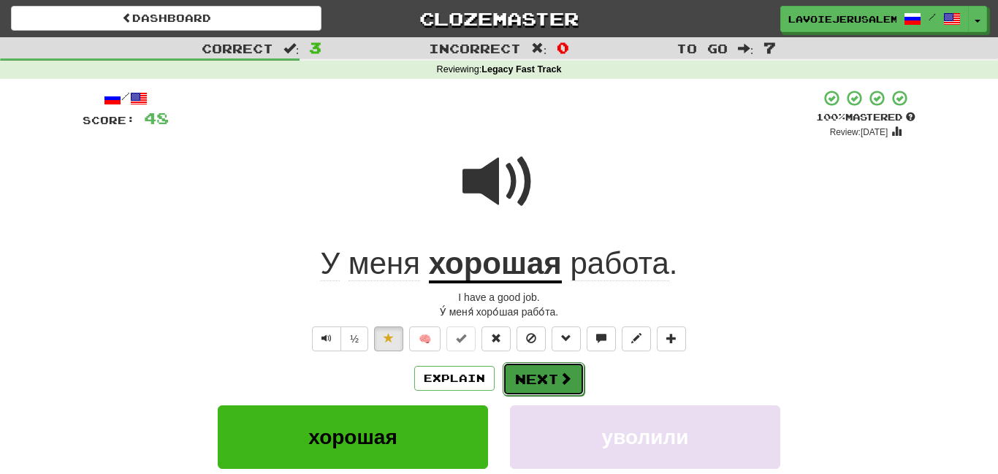
click at [536, 365] on button "Next" at bounding box center [544, 379] width 82 height 34
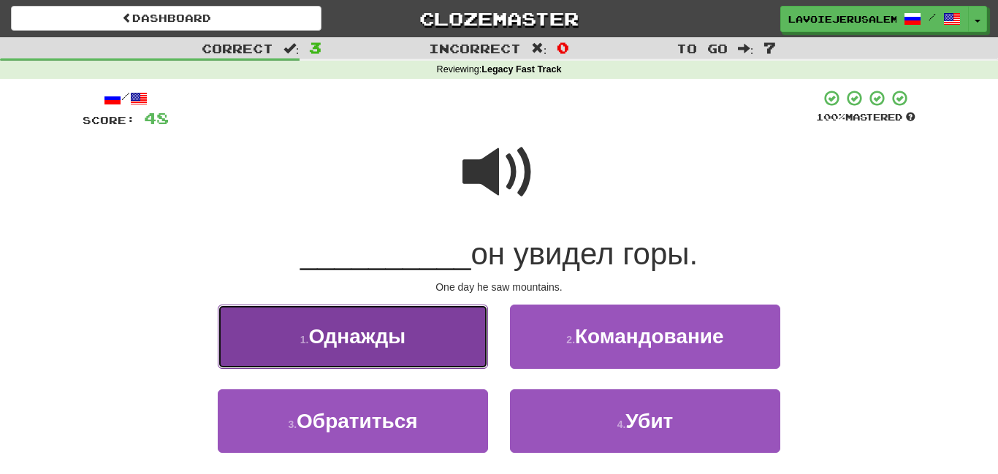
click at [449, 316] on button "1 . Однажды" at bounding box center [353, 337] width 270 height 64
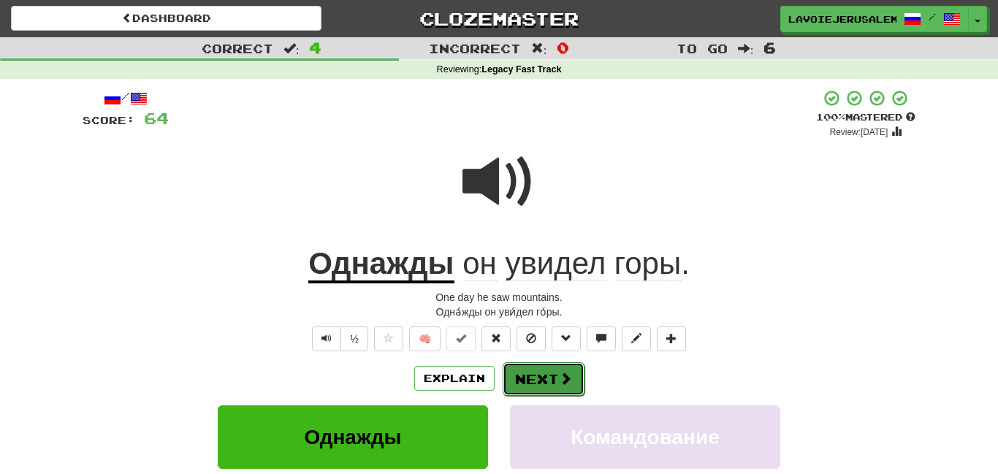
click at [553, 379] on button "Next" at bounding box center [544, 379] width 82 height 34
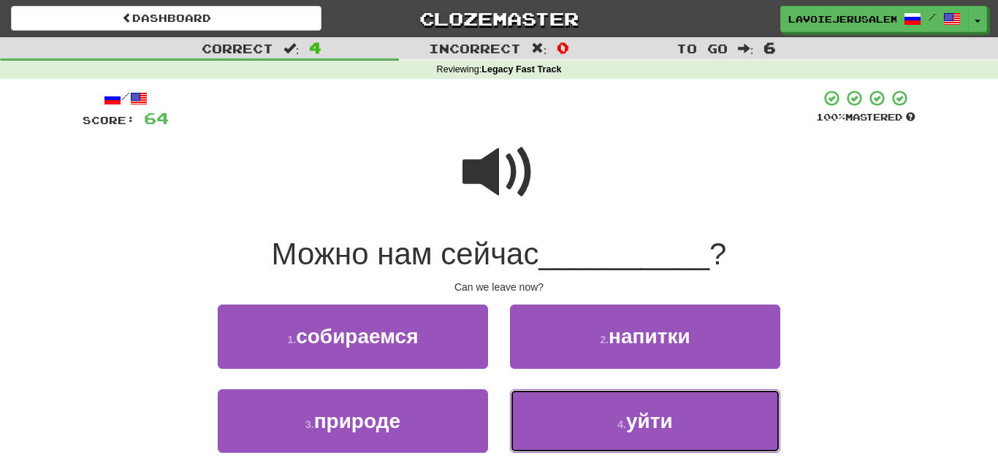
click at [547, 400] on button "4 . уйти" at bounding box center [645, 422] width 270 height 64
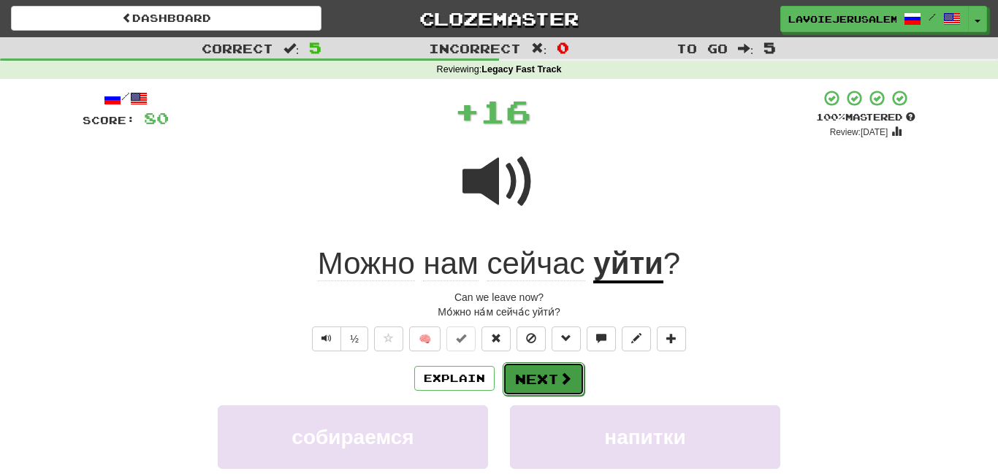
click at [539, 366] on button "Next" at bounding box center [544, 379] width 82 height 34
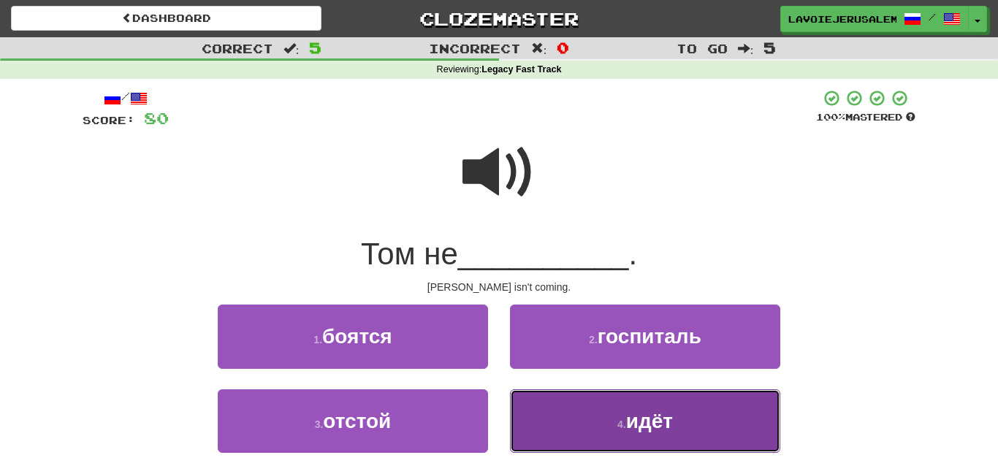
click at [558, 420] on button "4 . идёт" at bounding box center [645, 422] width 270 height 64
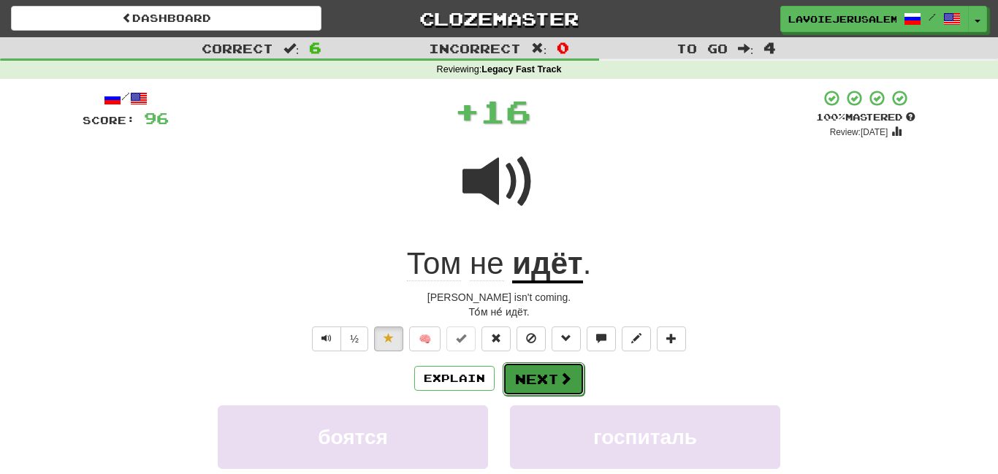
click at [565, 379] on span at bounding box center [565, 378] width 13 height 13
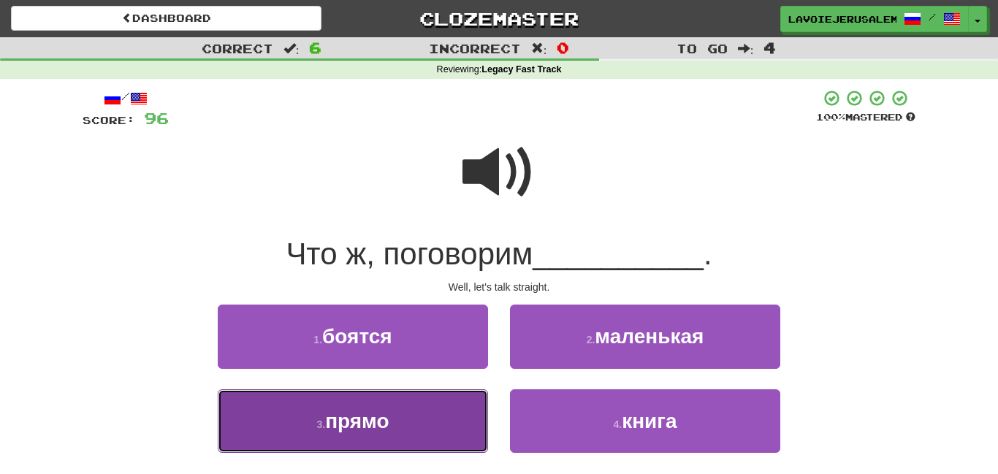
click at [478, 418] on button "3 . прямо" at bounding box center [353, 422] width 270 height 64
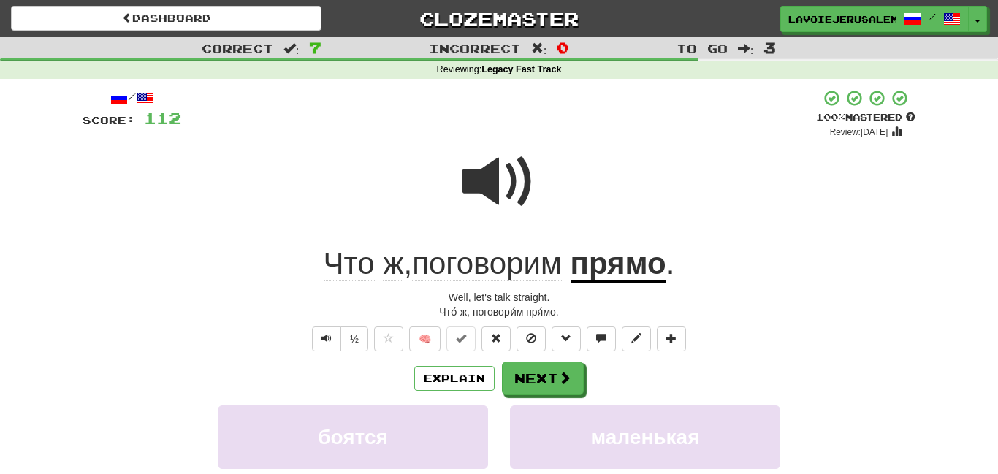
click at [412, 257] on span "ж" at bounding box center [487, 263] width 150 height 35
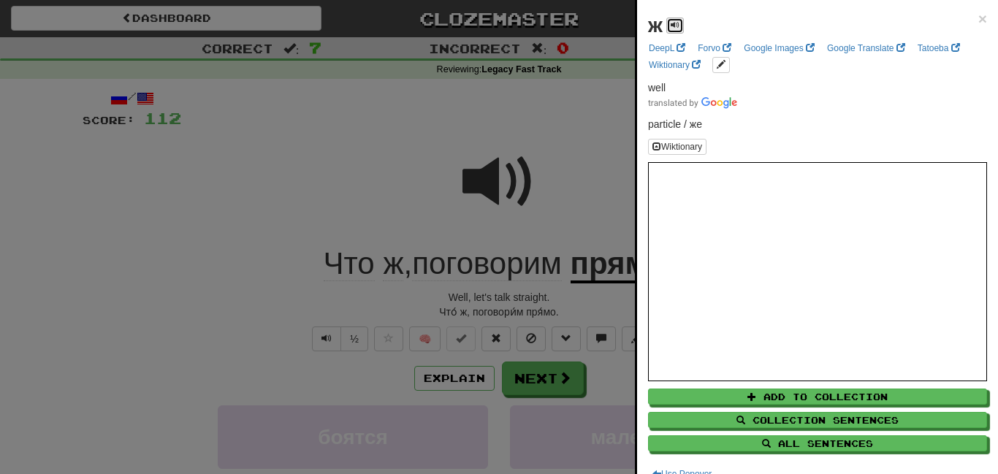
click at [667, 21] on button at bounding box center [676, 26] width 18 height 16
click at [351, 333] on div at bounding box center [499, 237] width 998 height 474
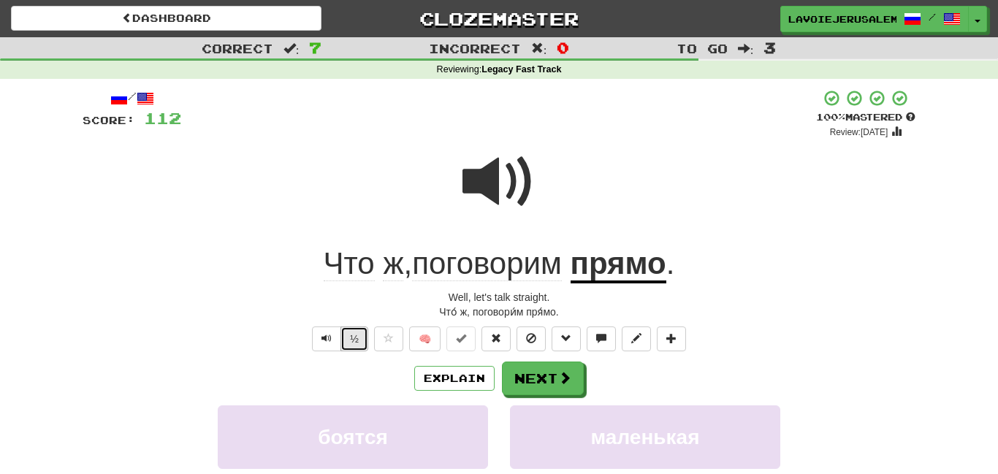
click at [359, 334] on button "½" at bounding box center [355, 339] width 28 height 25
click at [559, 372] on span at bounding box center [565, 378] width 13 height 13
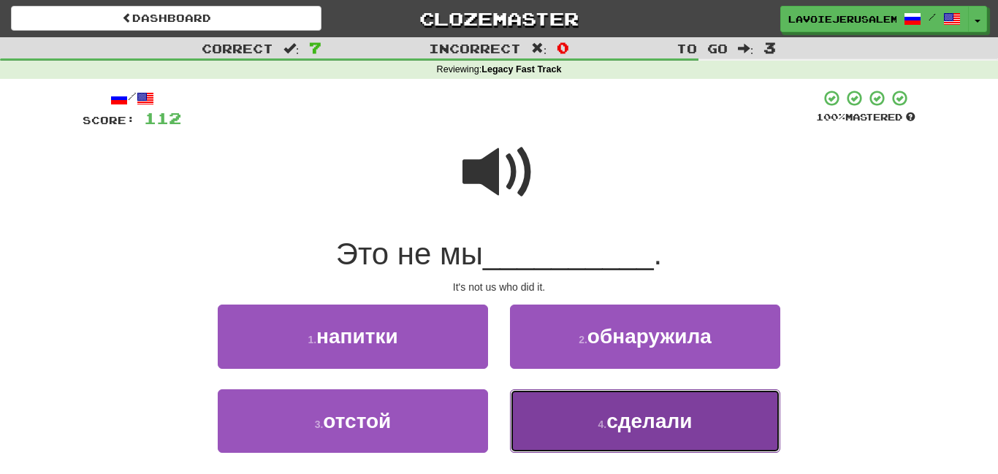
click at [575, 396] on button "4 . сделали" at bounding box center [645, 422] width 270 height 64
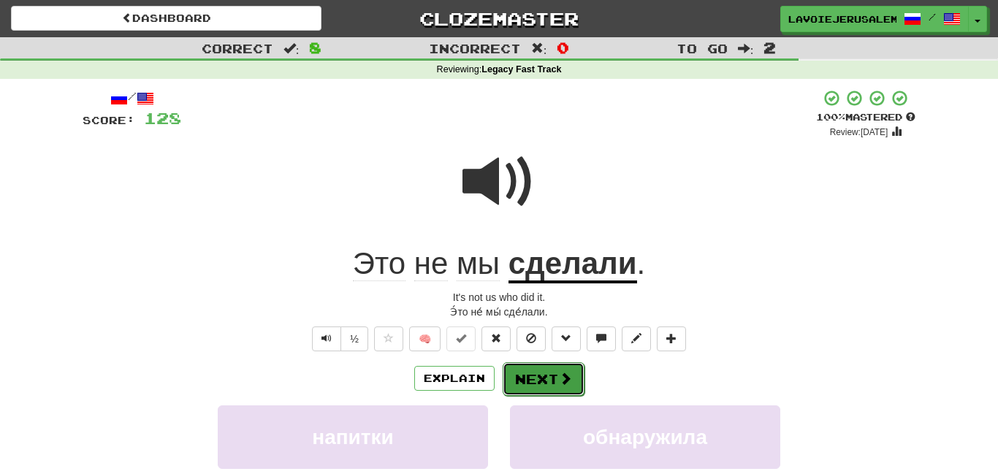
click at [559, 375] on span at bounding box center [565, 378] width 13 height 13
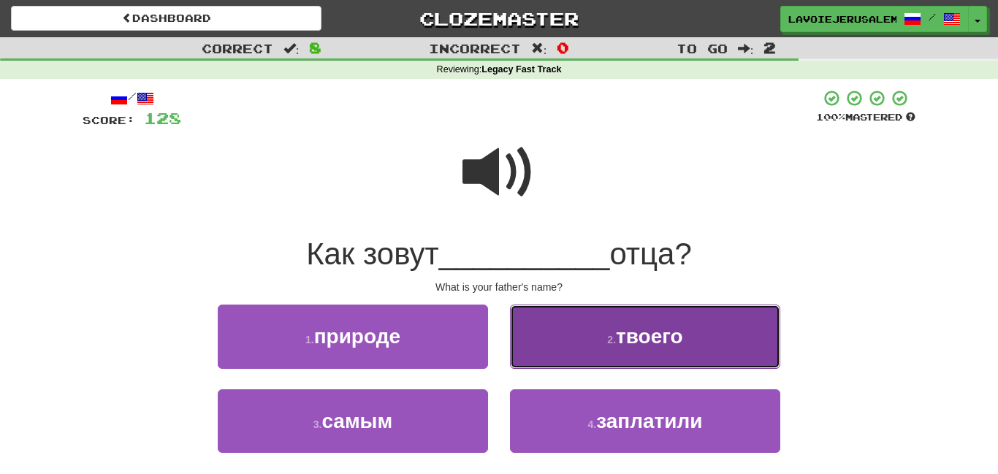
click at [561, 337] on button "2 . твоего" at bounding box center [645, 337] width 270 height 64
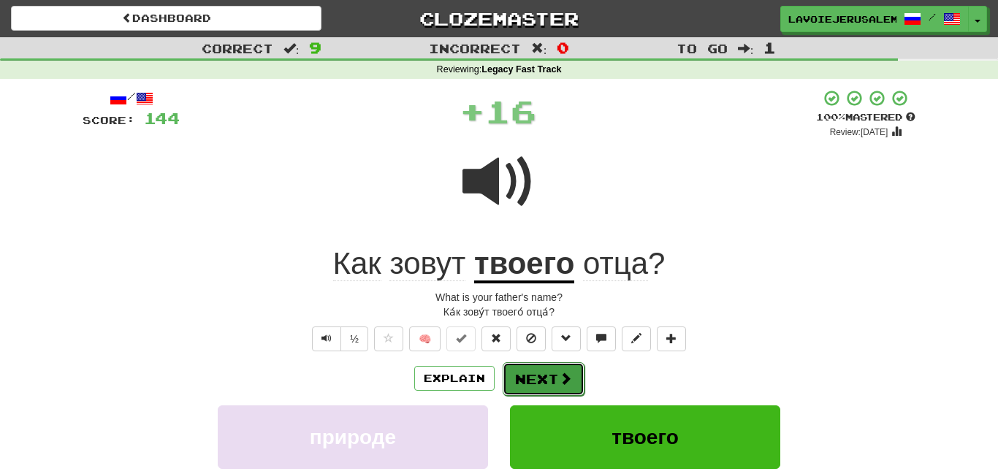
click at [531, 370] on button "Next" at bounding box center [544, 379] width 82 height 34
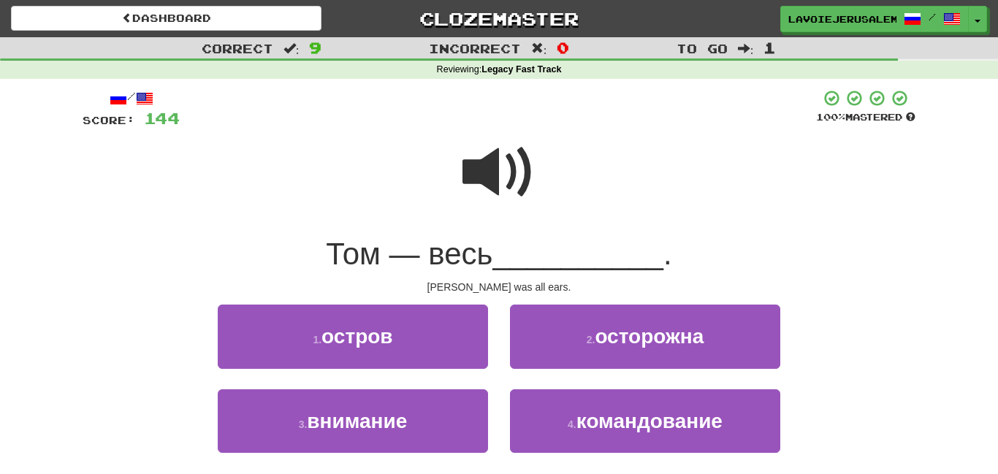
click at [510, 171] on span at bounding box center [499, 172] width 73 height 73
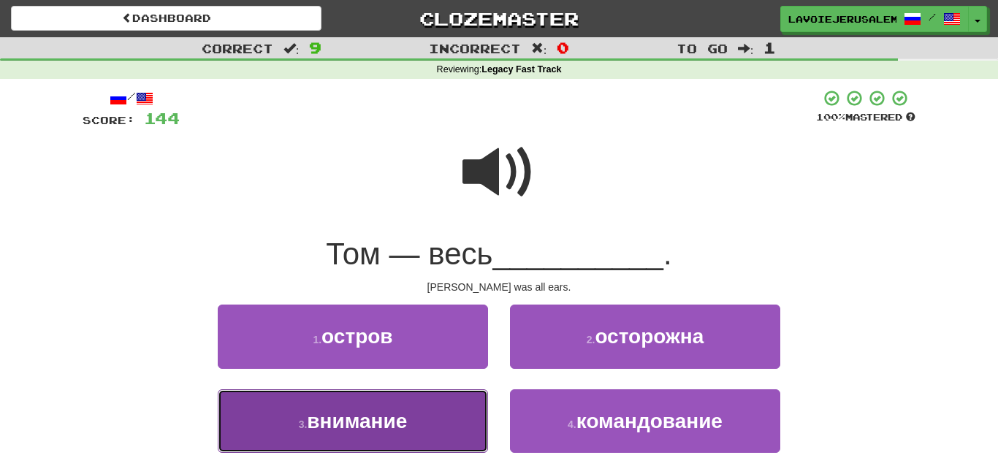
click at [438, 421] on button "3 . внимание" at bounding box center [353, 422] width 270 height 64
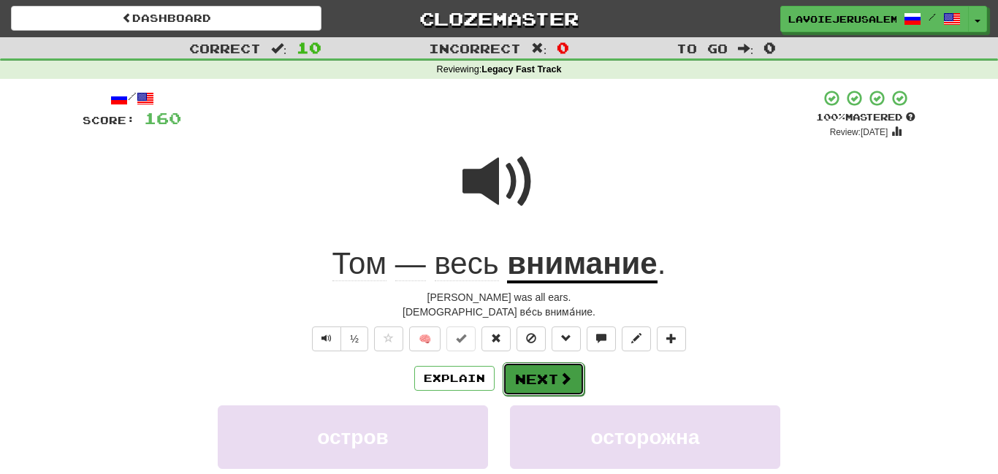
click at [563, 372] on span at bounding box center [565, 378] width 13 height 13
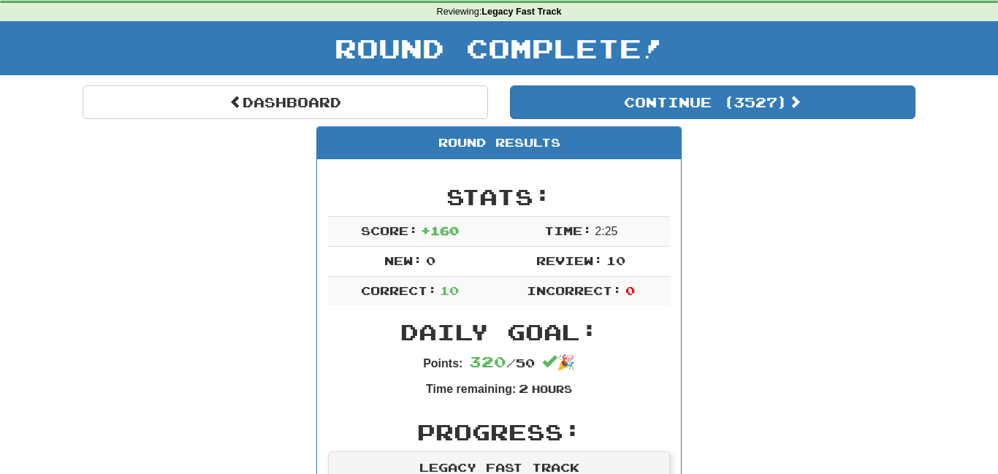
scroll to position [53, 0]
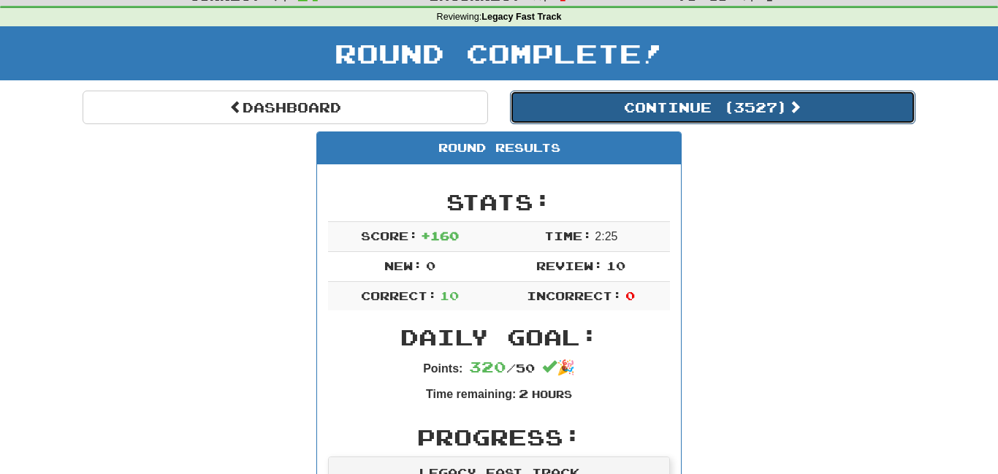
click at [695, 99] on button "Continue ( 3527 )" at bounding box center [713, 108] width 406 height 34
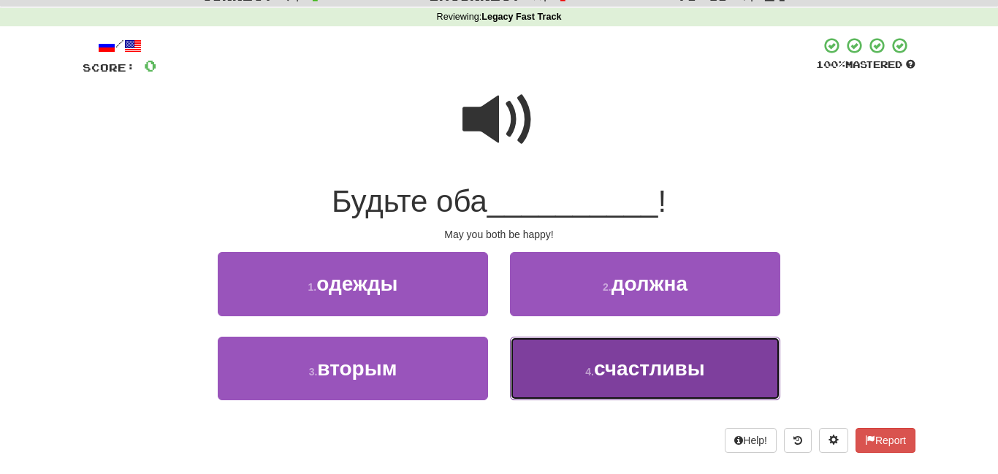
click at [668, 364] on span "счастливы" at bounding box center [649, 368] width 111 height 23
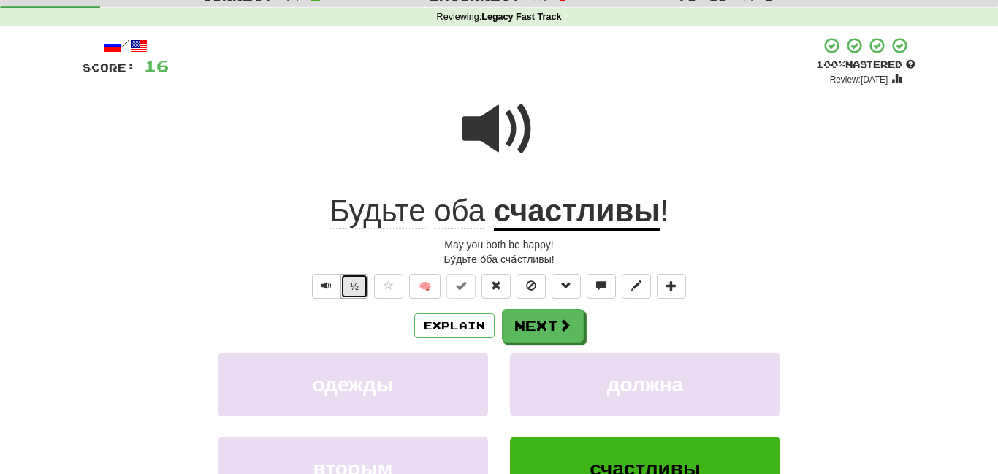
click at [357, 278] on button "½" at bounding box center [355, 286] width 28 height 25
click at [561, 319] on span at bounding box center [565, 325] width 13 height 13
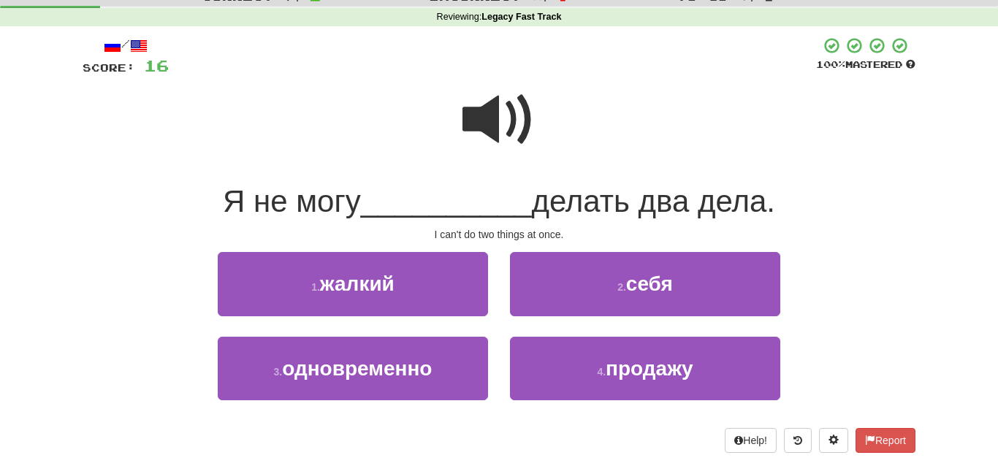
click at [520, 111] on span at bounding box center [499, 119] width 73 height 73
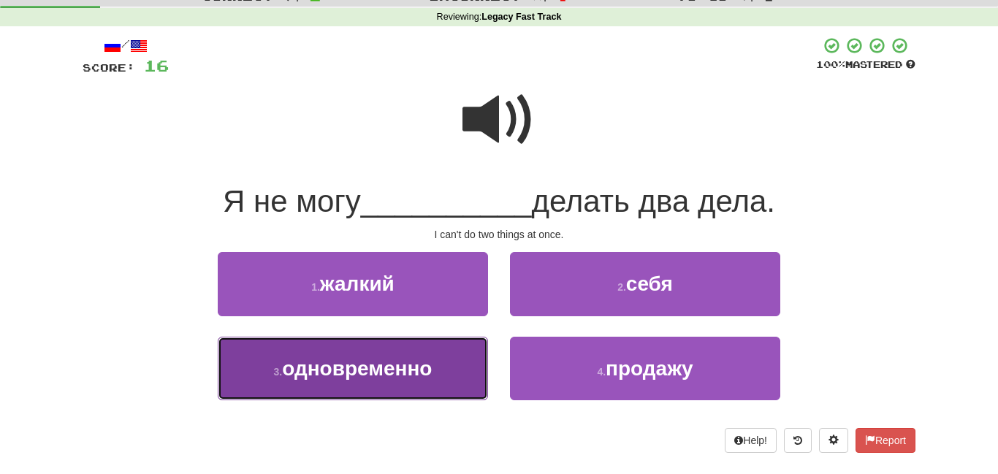
click at [475, 357] on button "3 . одновременно" at bounding box center [353, 369] width 270 height 64
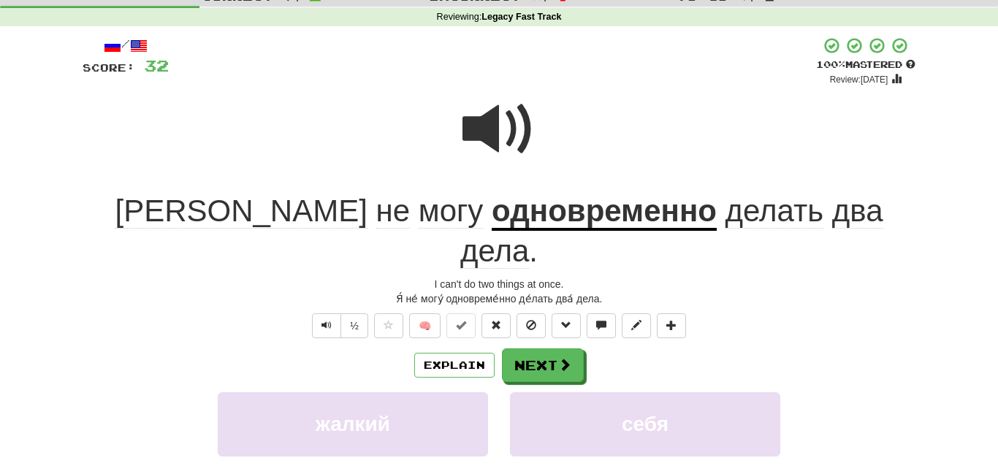
click at [492, 202] on u "одновременно" at bounding box center [604, 212] width 225 height 37
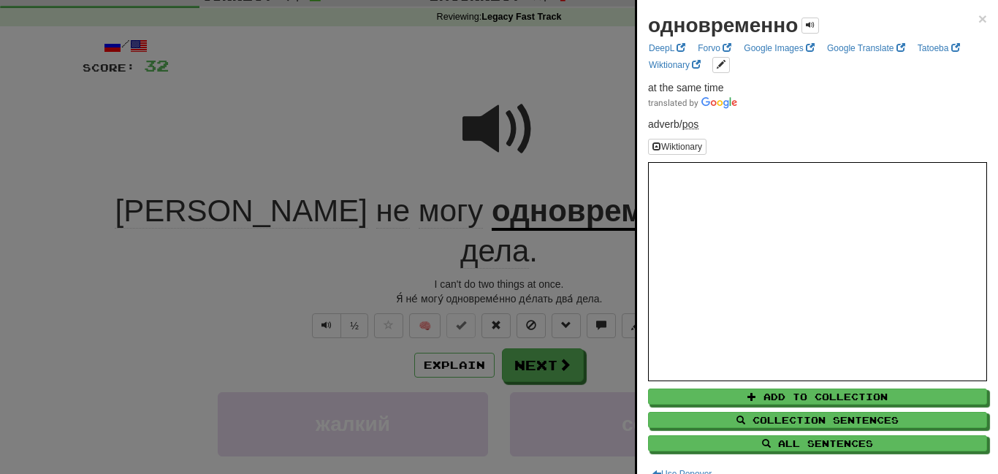
click at [370, 117] on div at bounding box center [499, 237] width 998 height 474
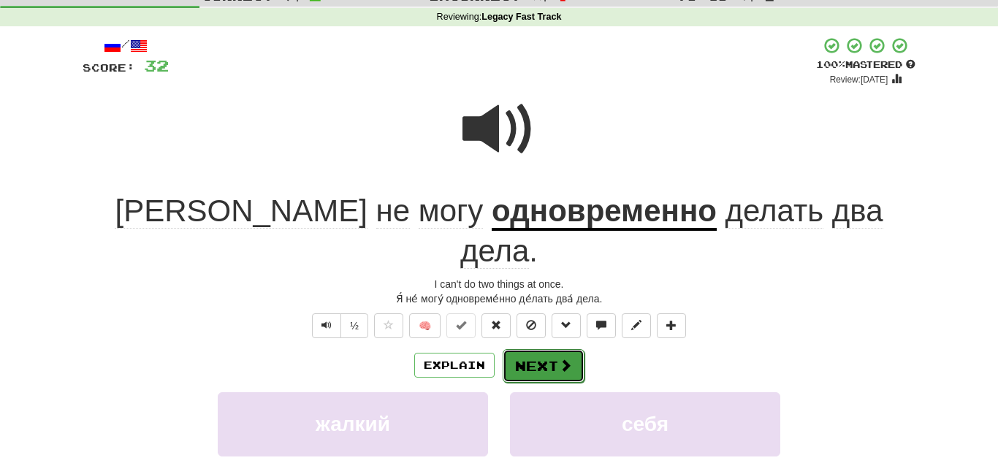
click at [526, 349] on button "Next" at bounding box center [544, 366] width 82 height 34
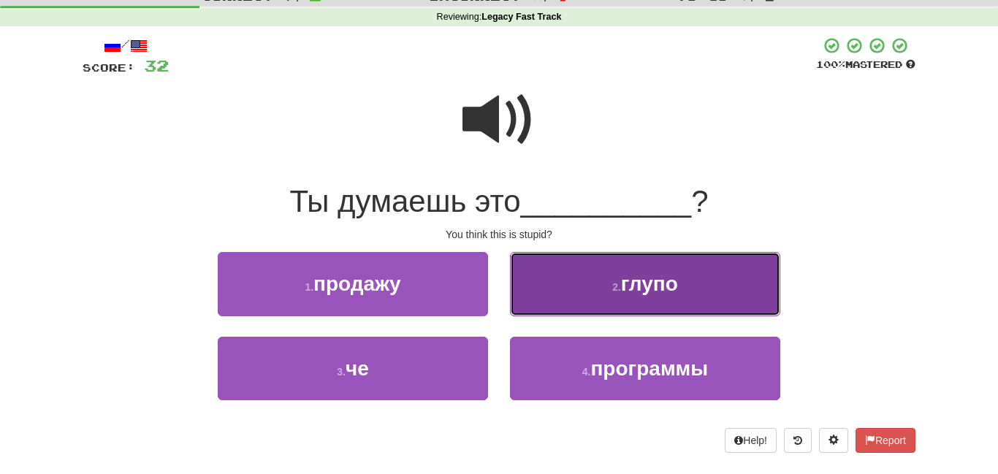
click at [536, 289] on button "2 . глупо" at bounding box center [645, 284] width 270 height 64
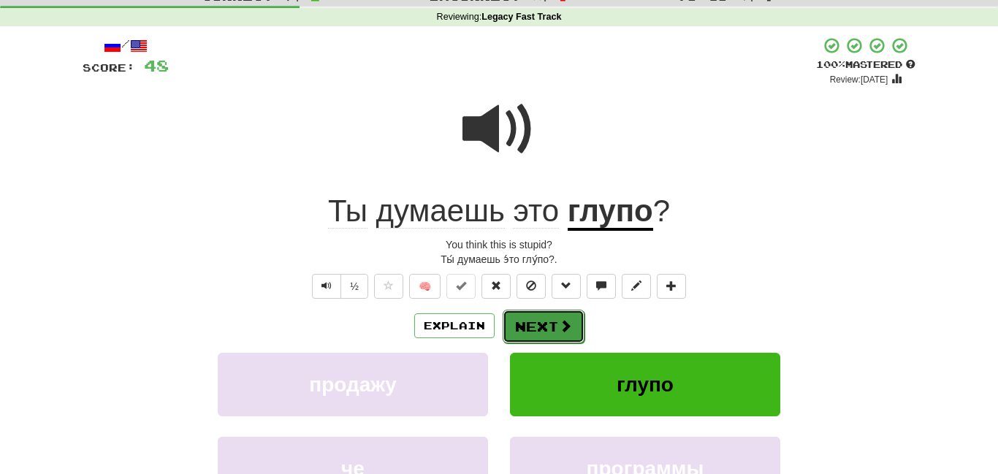
click at [543, 323] on button "Next" at bounding box center [544, 327] width 82 height 34
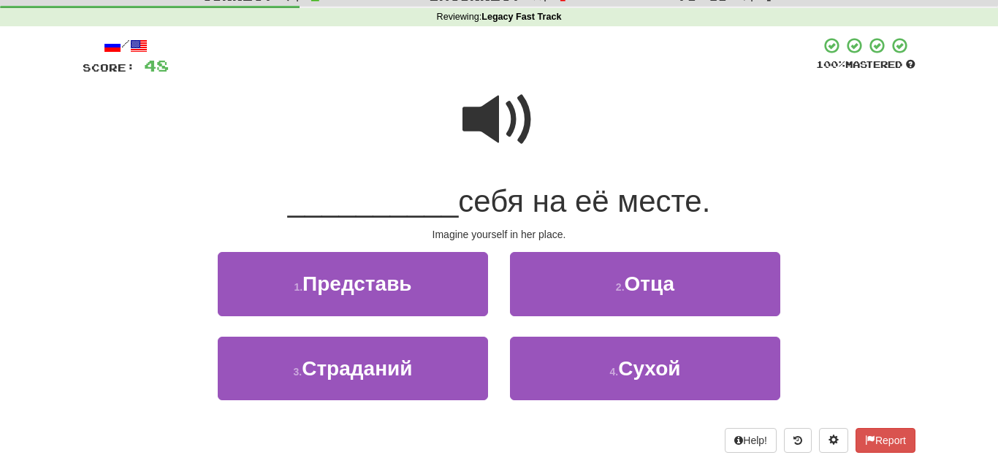
click at [514, 126] on span at bounding box center [499, 119] width 73 height 73
click at [406, 275] on span "Представь" at bounding box center [358, 284] width 110 height 23
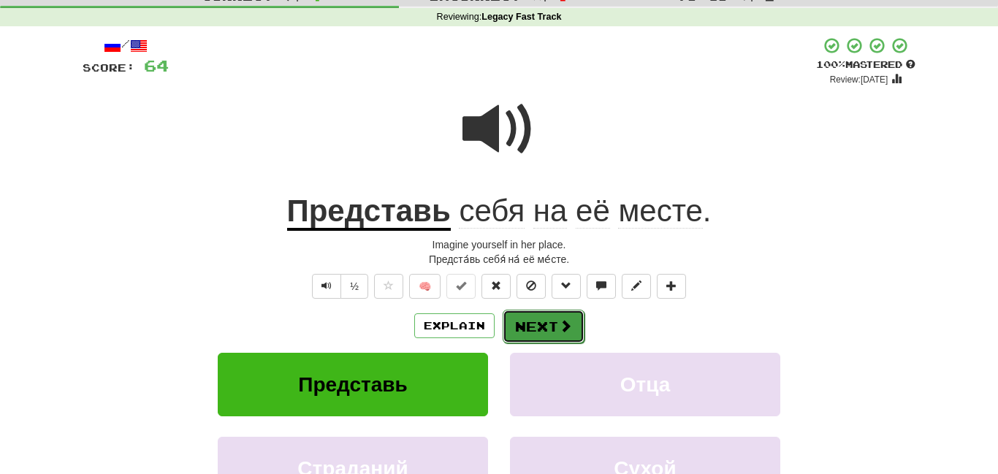
click at [553, 316] on button "Next" at bounding box center [544, 327] width 82 height 34
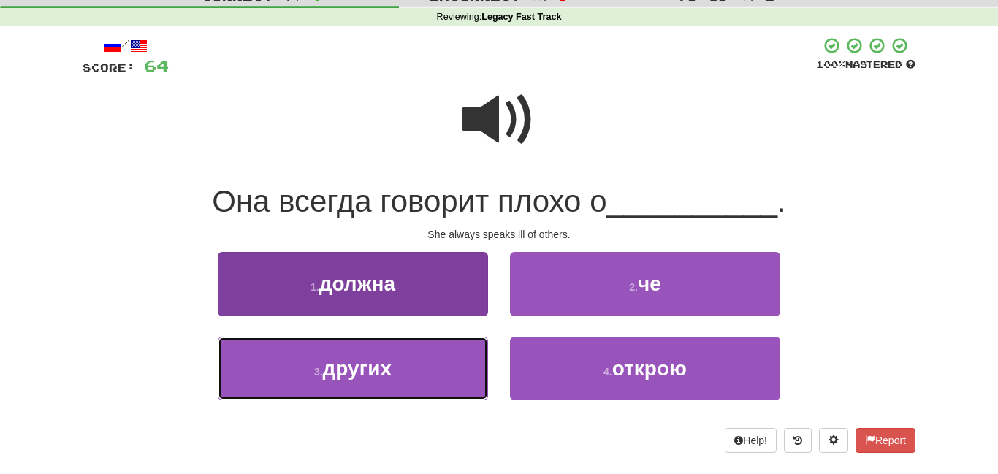
click at [441, 360] on button "3 . других" at bounding box center [353, 369] width 270 height 64
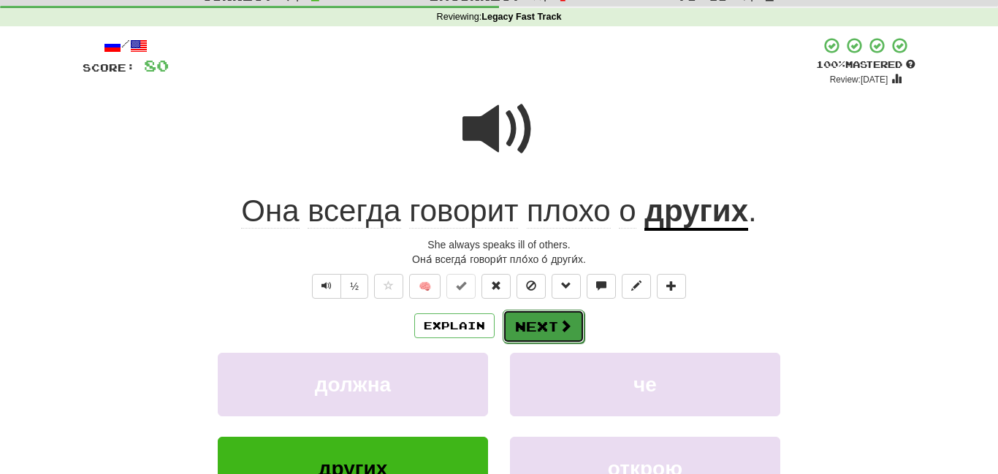
click at [524, 310] on button "Next" at bounding box center [544, 327] width 82 height 34
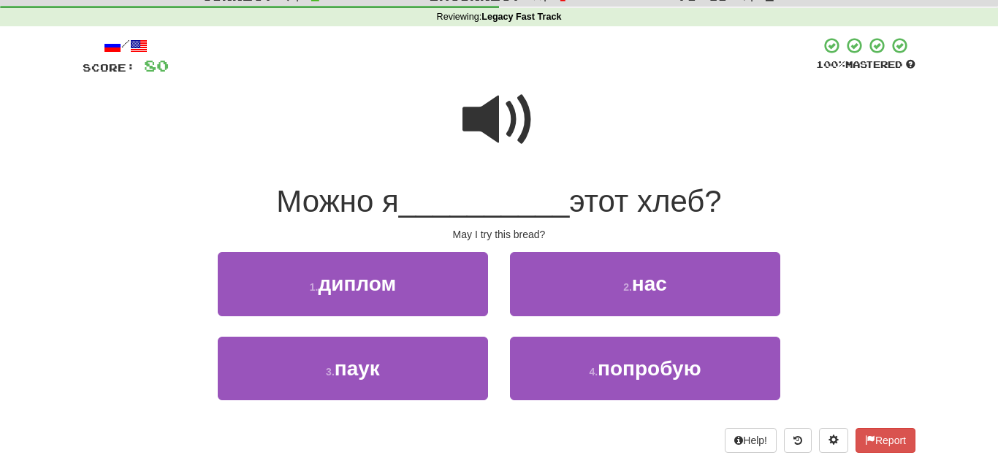
click at [492, 145] on span at bounding box center [499, 119] width 73 height 73
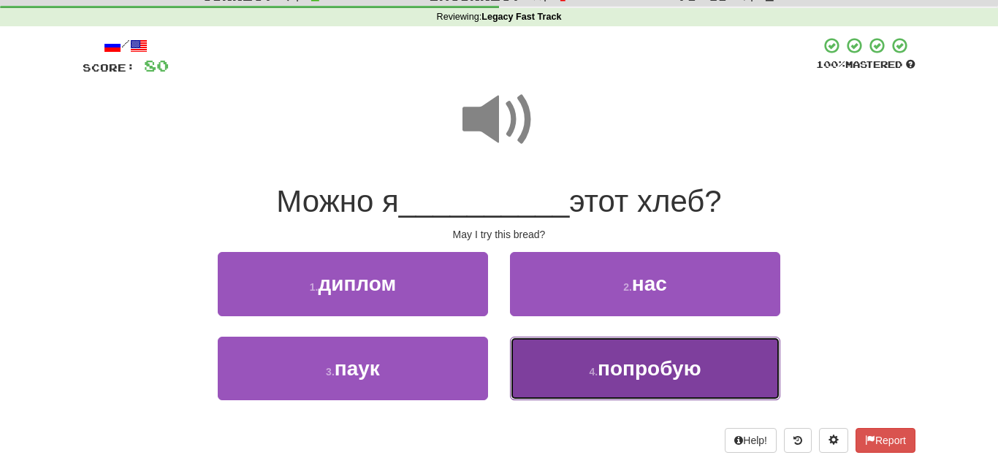
click at [573, 363] on button "4 . попробую" at bounding box center [645, 369] width 270 height 64
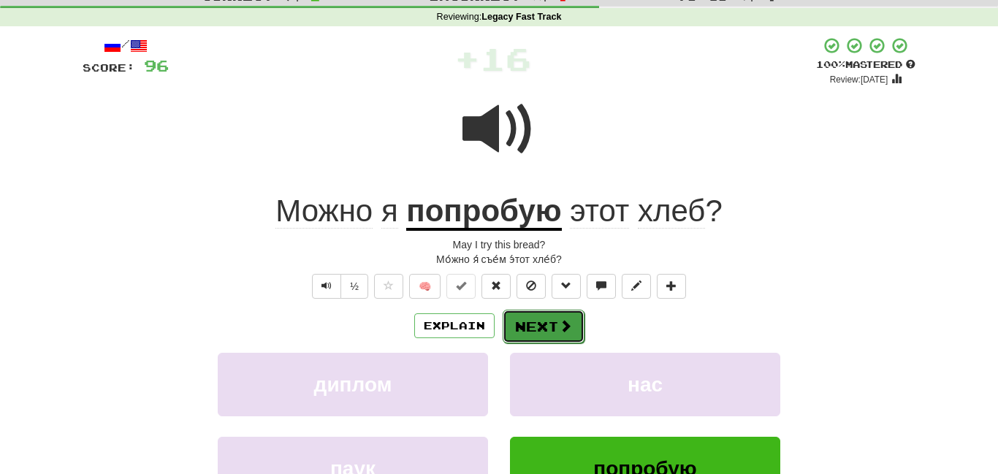
click at [547, 317] on button "Next" at bounding box center [544, 327] width 82 height 34
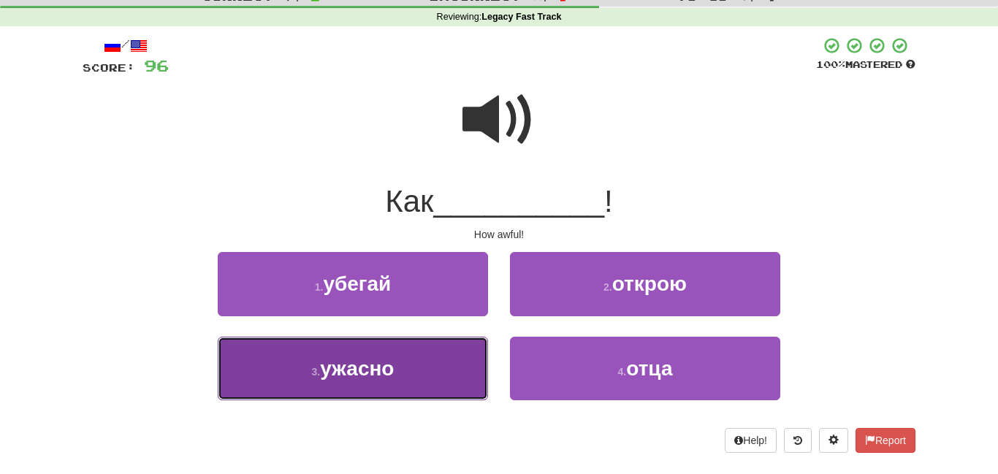
click at [466, 365] on button "3 . ужасно" at bounding box center [353, 369] width 270 height 64
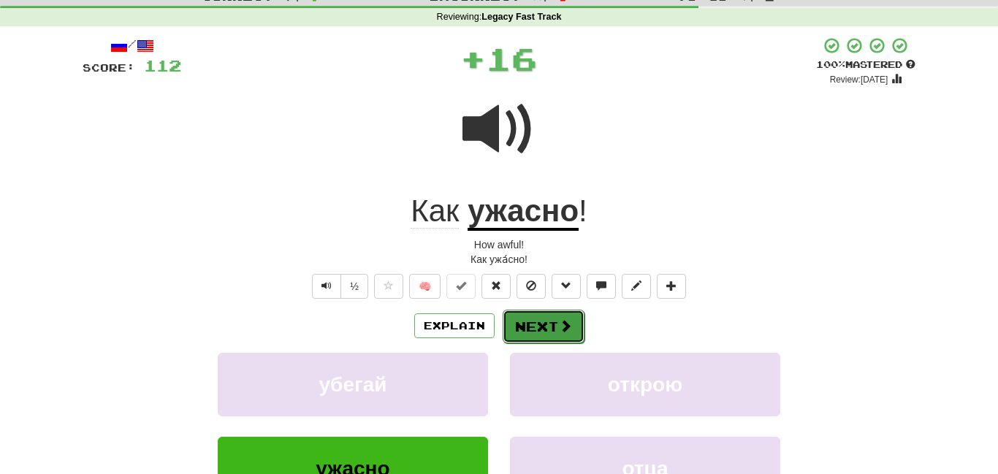
click at [555, 310] on button "Next" at bounding box center [544, 327] width 82 height 34
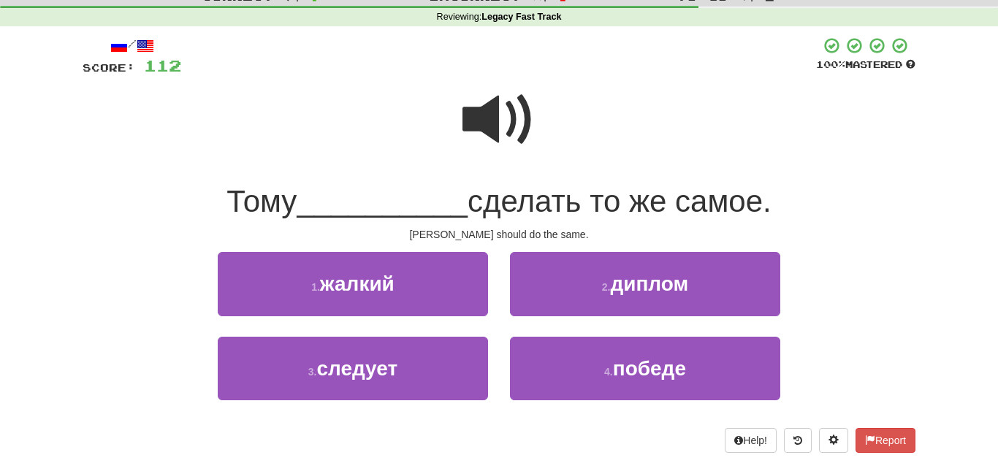
click at [506, 123] on span at bounding box center [499, 119] width 73 height 73
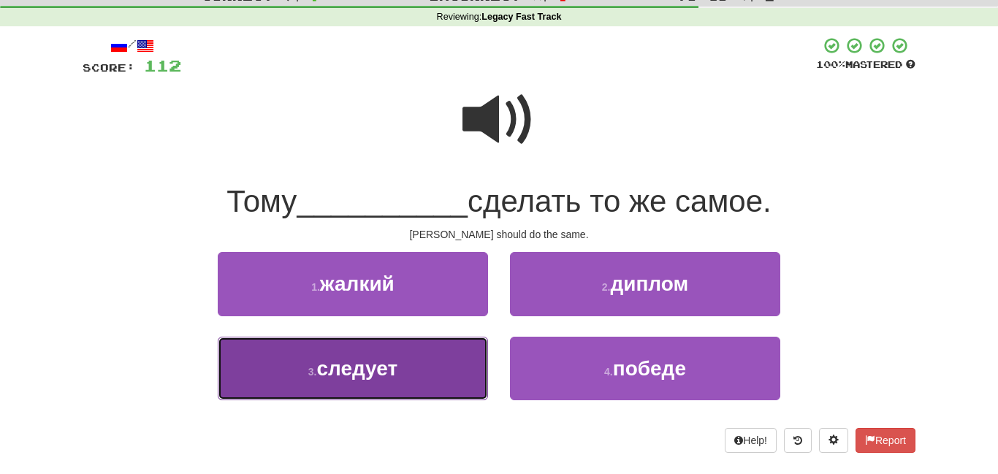
click at [395, 373] on span "следует" at bounding box center [356, 368] width 81 height 23
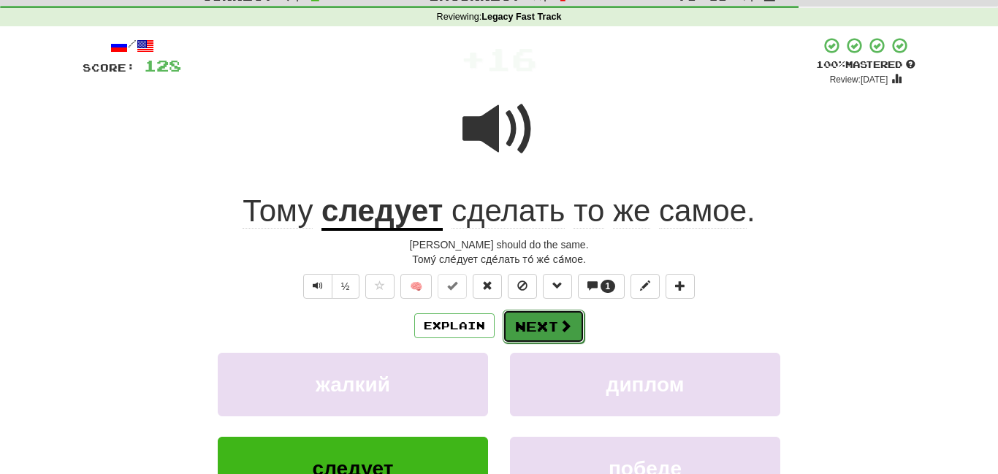
click at [530, 324] on button "Next" at bounding box center [544, 327] width 82 height 34
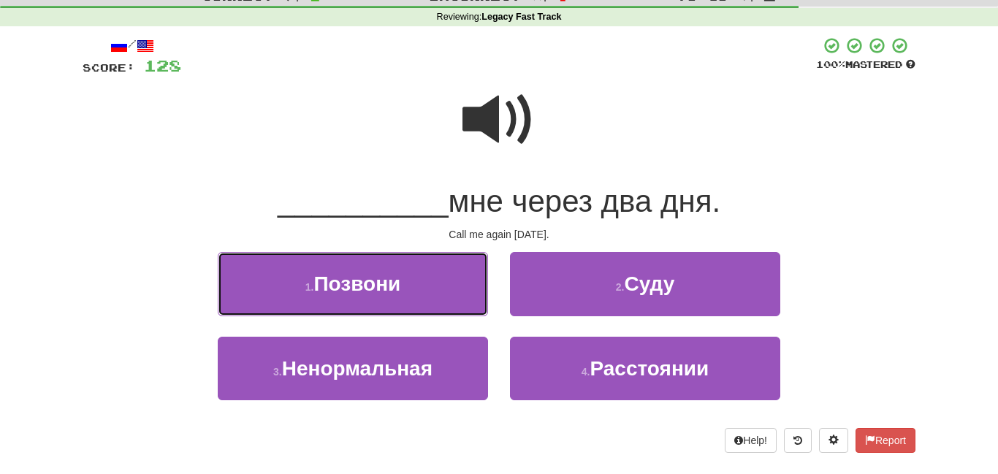
click at [398, 273] on span "Позвони" at bounding box center [357, 284] width 87 height 23
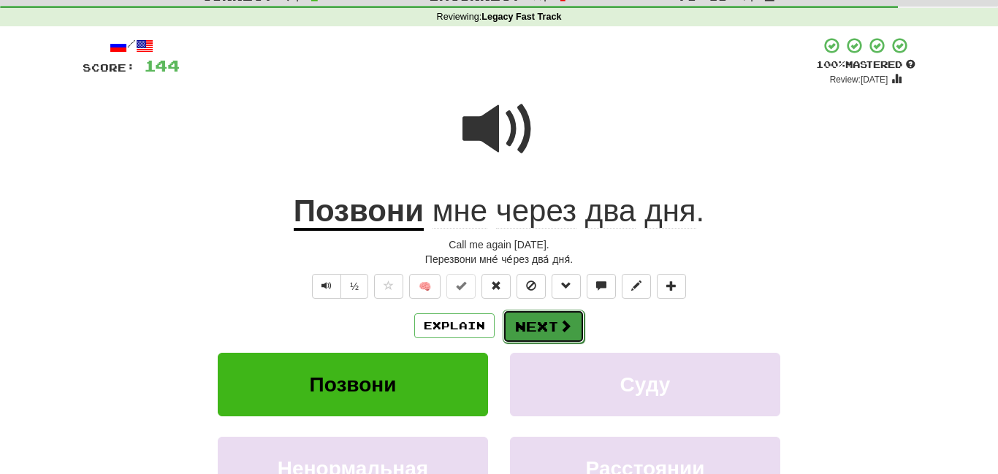
click at [528, 322] on button "Next" at bounding box center [544, 327] width 82 height 34
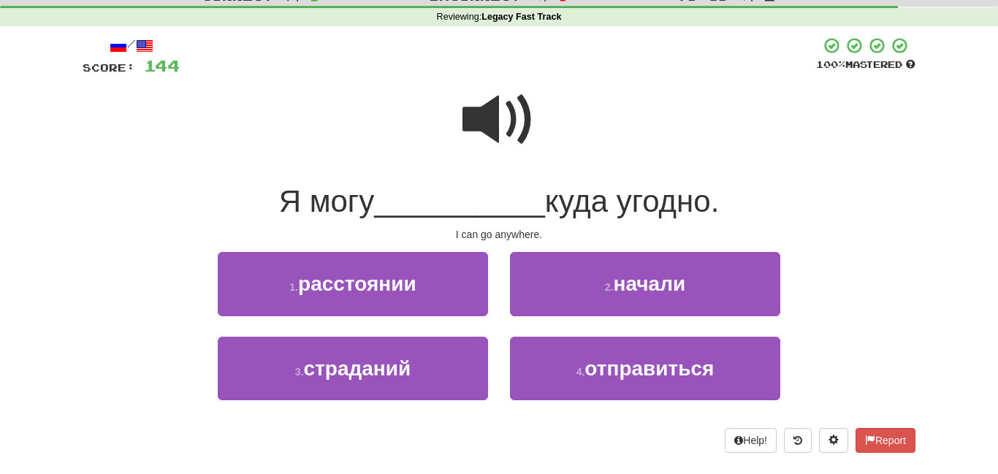
click at [460, 113] on div at bounding box center [499, 129] width 833 height 105
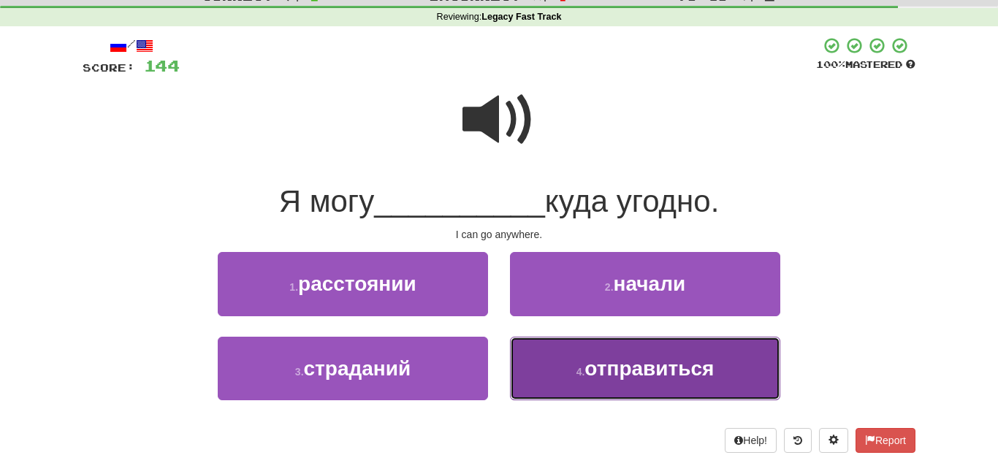
click at [581, 353] on button "4 . отправиться" at bounding box center [645, 369] width 270 height 64
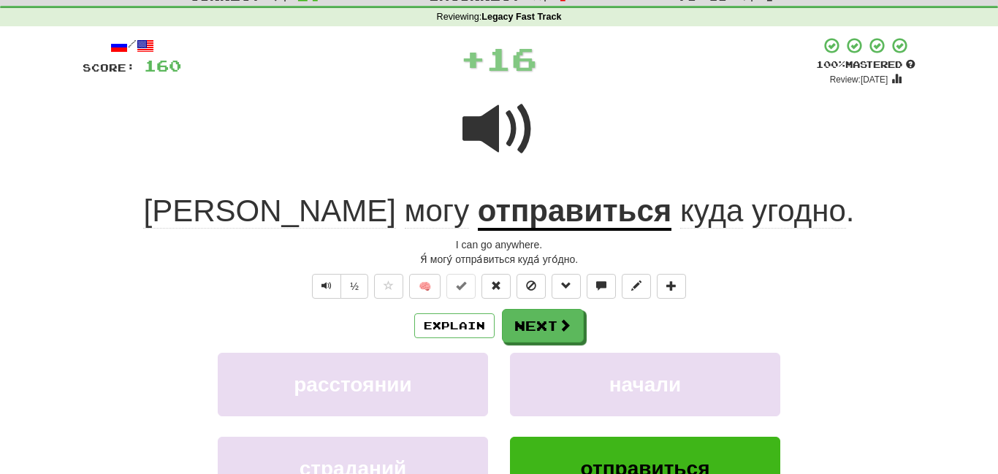
click at [484, 202] on u "отправиться" at bounding box center [575, 212] width 194 height 37
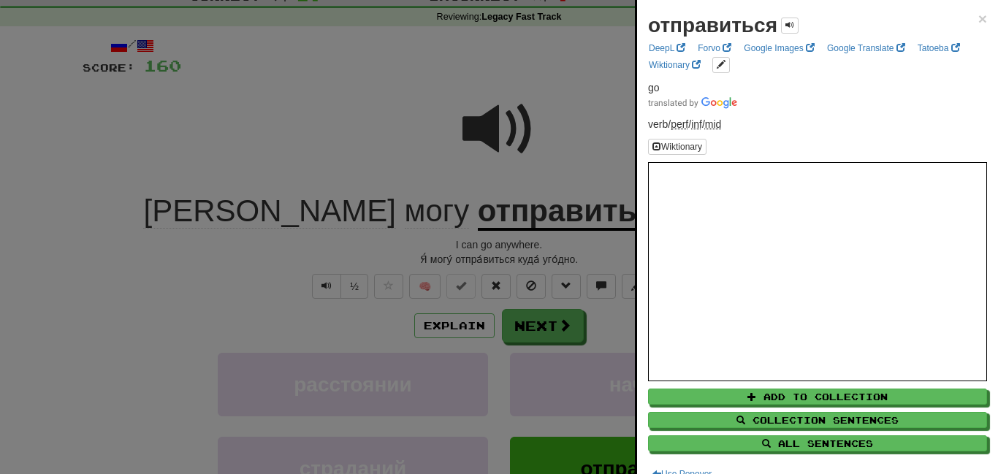
click at [331, 94] on div at bounding box center [499, 237] width 998 height 474
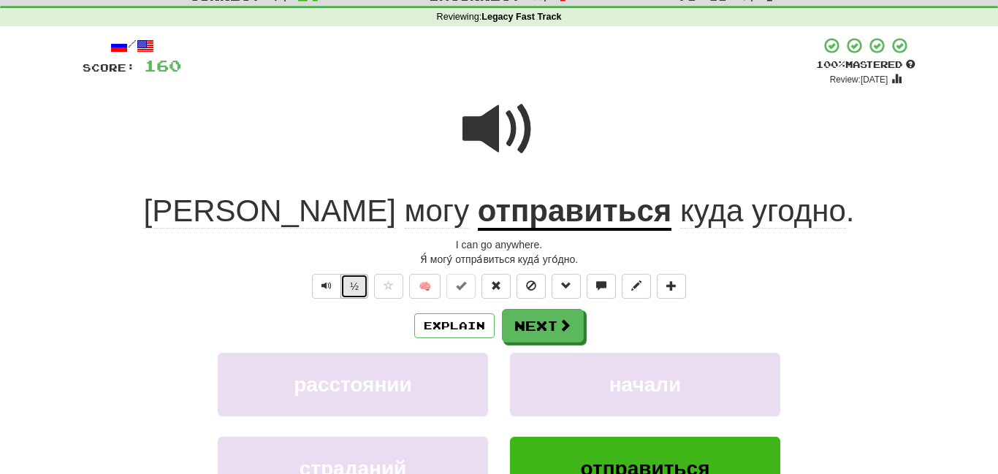
click at [359, 281] on button "½" at bounding box center [355, 286] width 28 height 25
click at [437, 314] on button "Explain" at bounding box center [454, 326] width 80 height 25
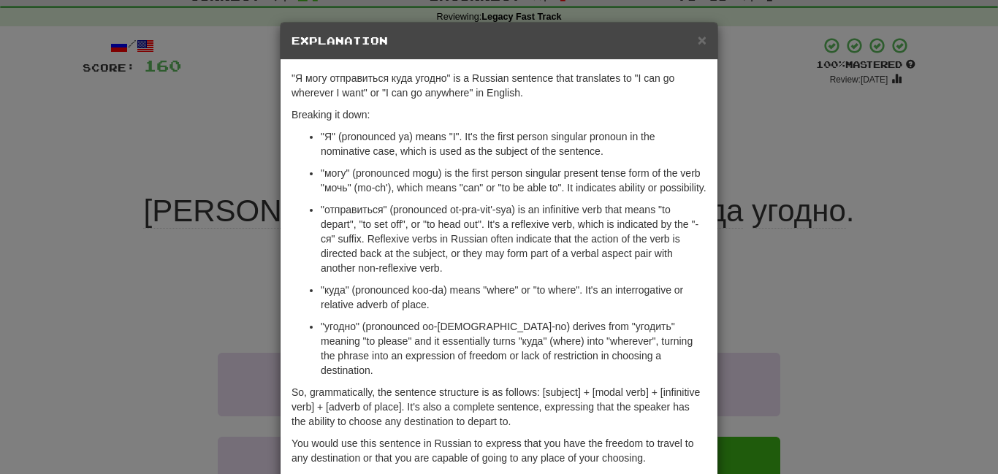
click at [785, 191] on div "× Explanation "Я могу отправиться куда угодно" is a Russian sentence that trans…" at bounding box center [499, 237] width 998 height 474
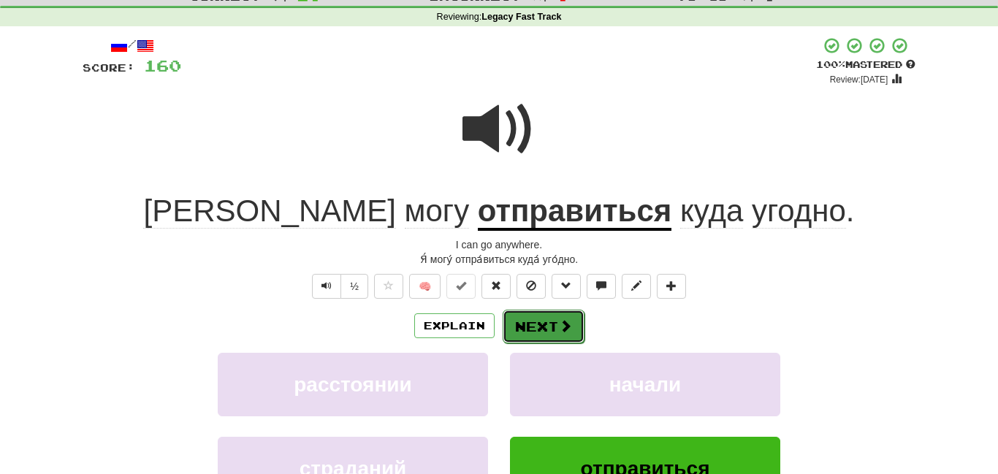
click at [526, 315] on button "Next" at bounding box center [544, 327] width 82 height 34
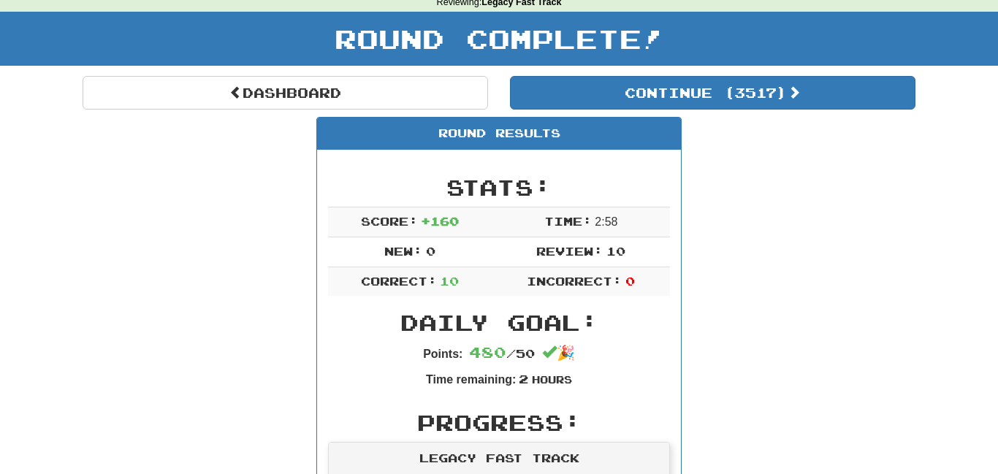
scroll to position [0, 0]
